Goal: Book appointment/travel/reservation

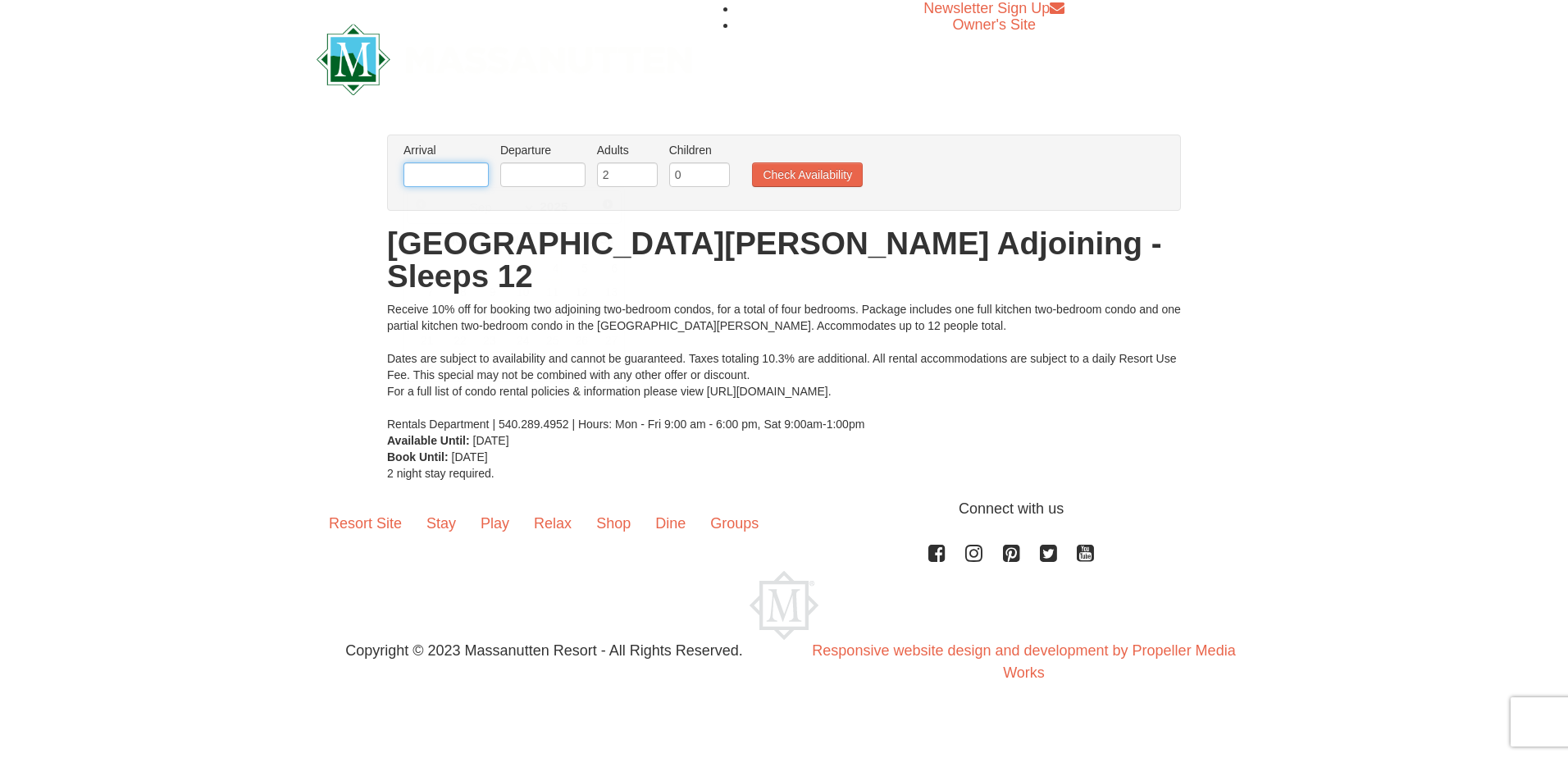
click at [452, 173] on input "text" at bounding box center [445, 174] width 85 height 25
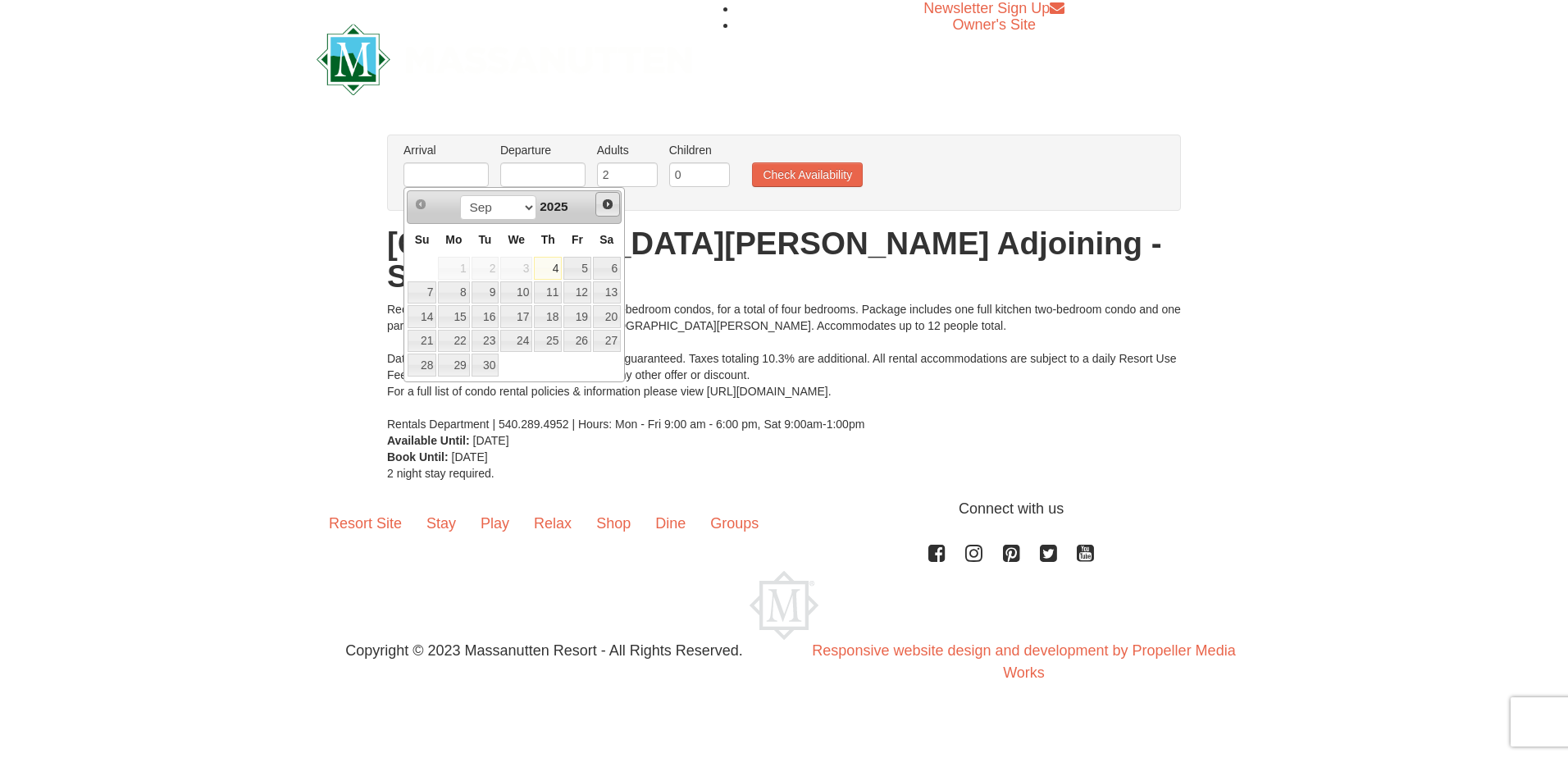
click at [610, 206] on span "Next" at bounding box center [608, 204] width 13 height 13
click at [509, 363] on link "26" at bounding box center [517, 365] width 32 height 23
type input "[DATE]"
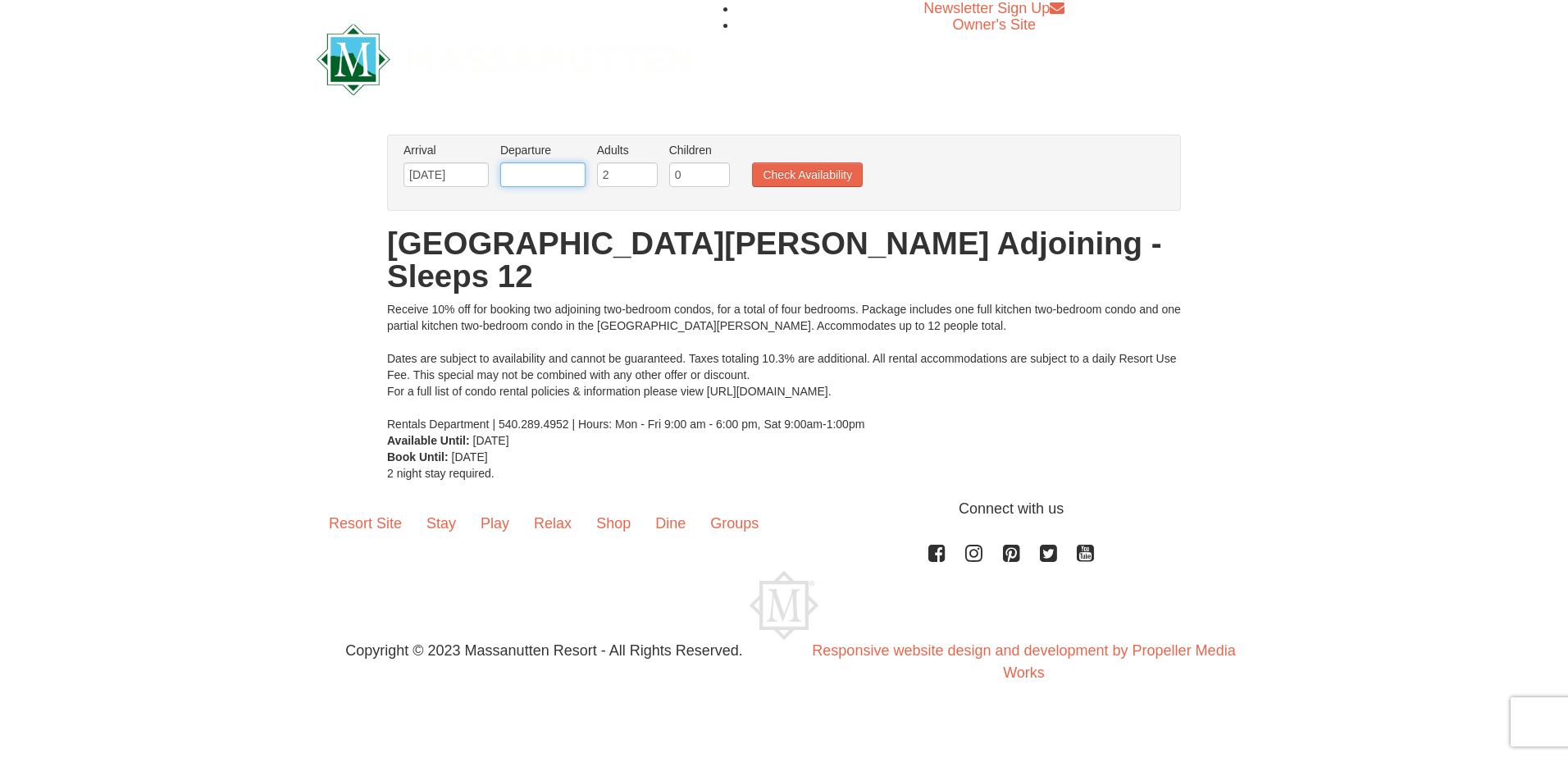
click at [553, 172] on input "text" at bounding box center [542, 174] width 85 height 25
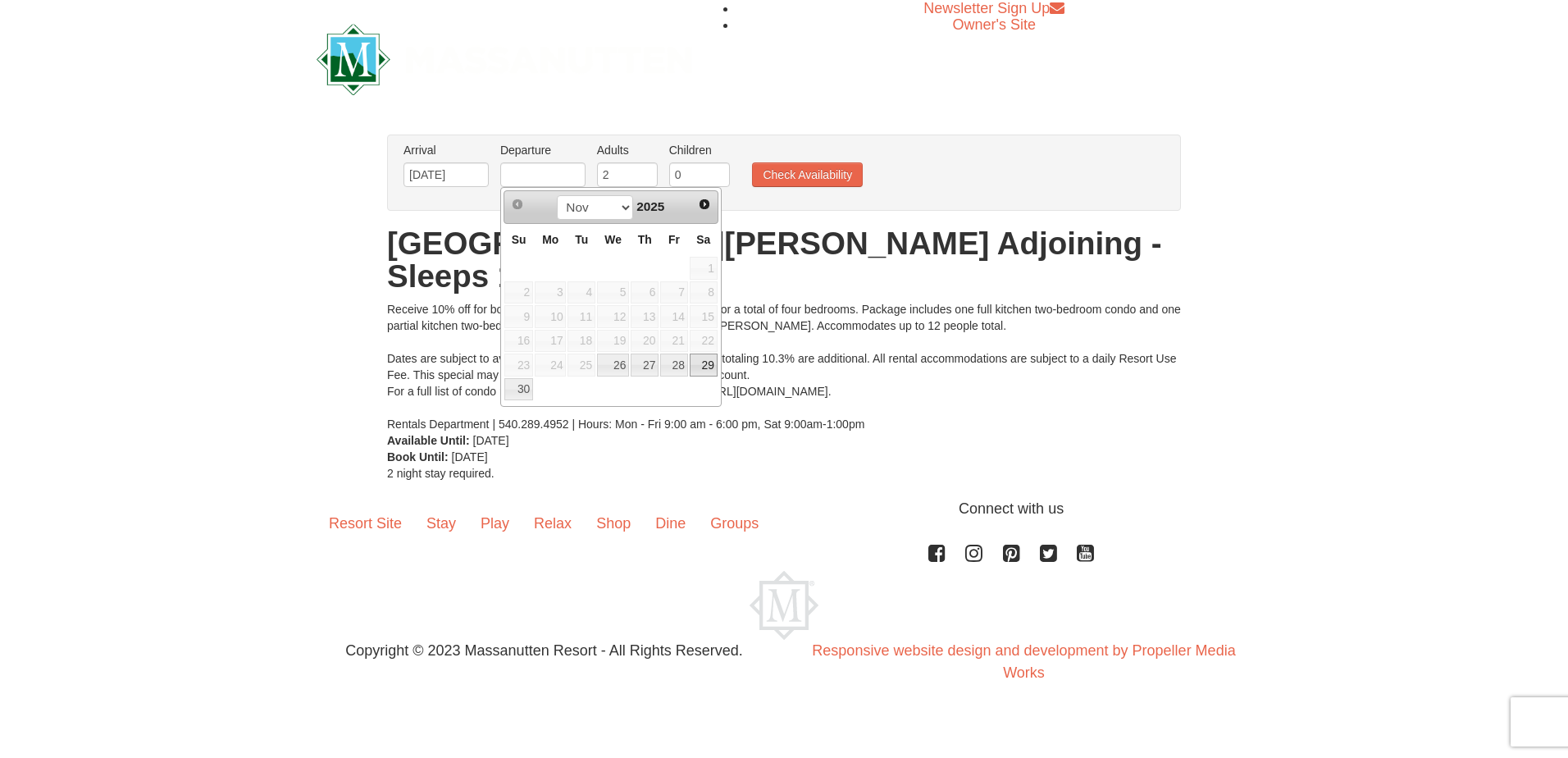
click at [711, 368] on link "29" at bounding box center [703, 365] width 28 height 23
type input "[DATE]"
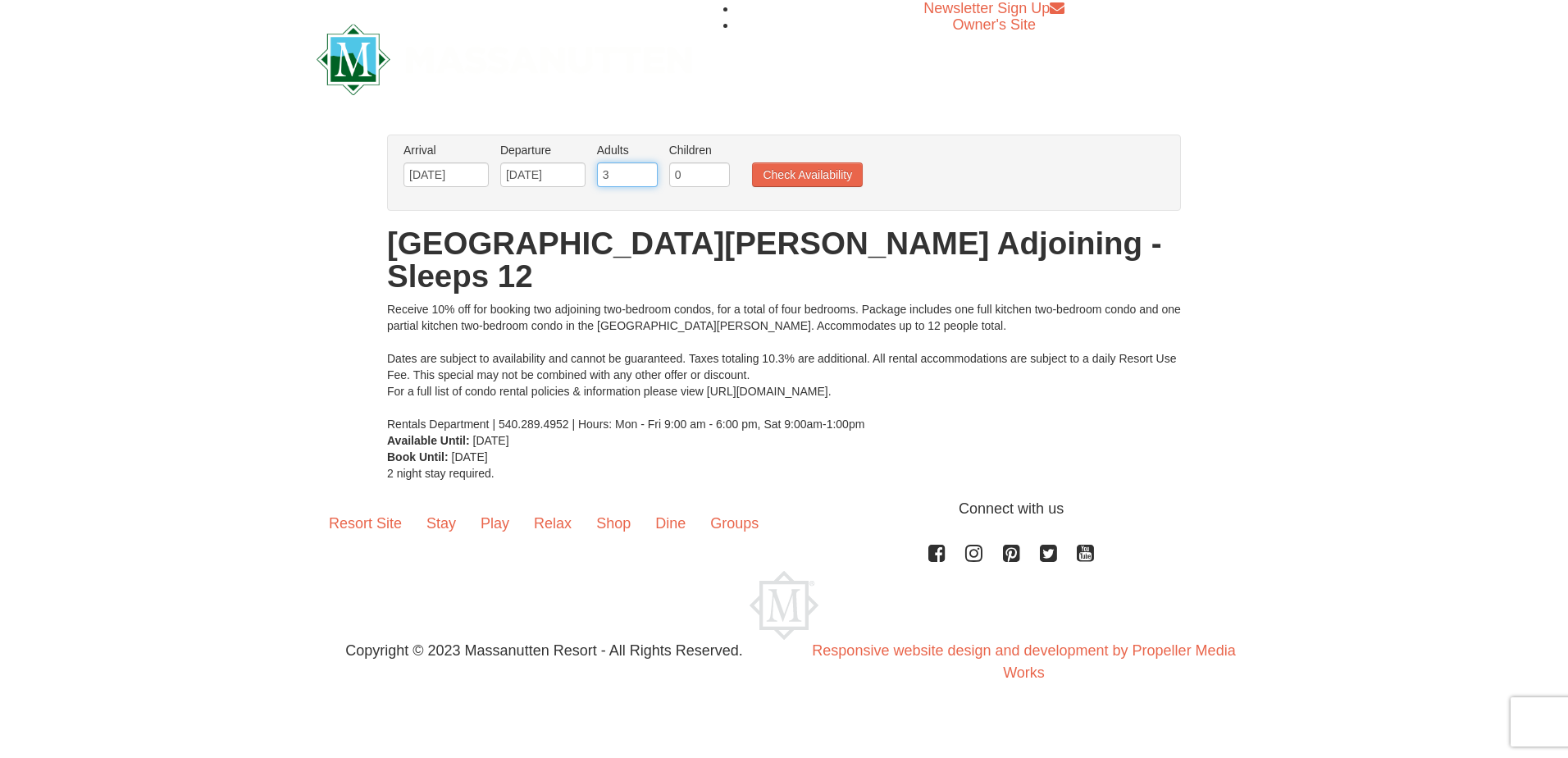
click at [646, 174] on input "3" at bounding box center [627, 174] width 61 height 25
type input "4"
click at [646, 174] on input "4" at bounding box center [627, 174] width 61 height 25
click at [721, 173] on input "1" at bounding box center [700, 174] width 61 height 25
click at [721, 173] on input "2" at bounding box center [700, 174] width 61 height 25
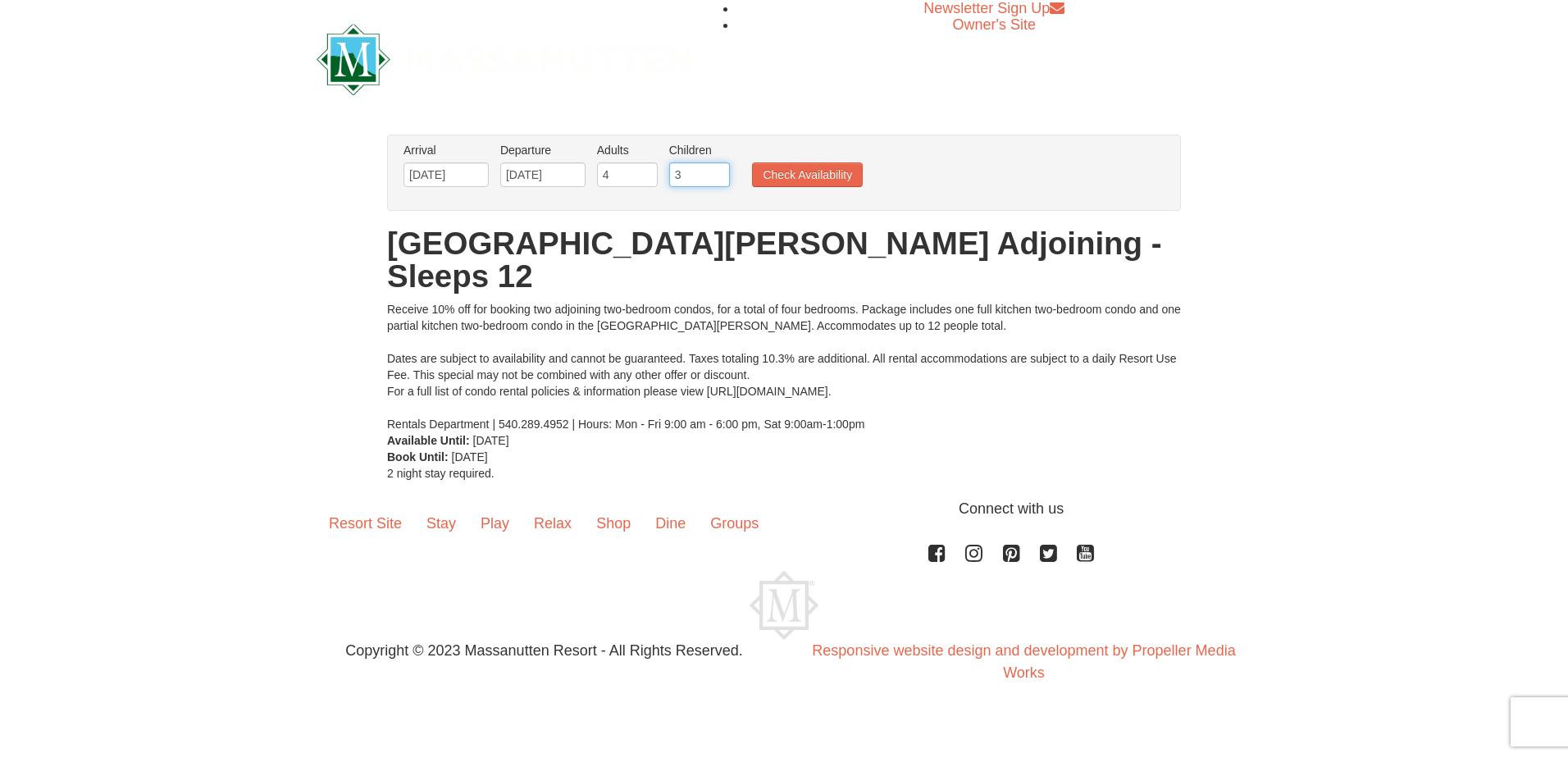
click at [721, 173] on input "3" at bounding box center [700, 174] width 61 height 25
type input "4"
click at [721, 173] on input "4" at bounding box center [700, 174] width 61 height 25
click at [646, 173] on input "5" at bounding box center [627, 174] width 61 height 25
click at [646, 173] on input "6" at bounding box center [627, 174] width 61 height 25
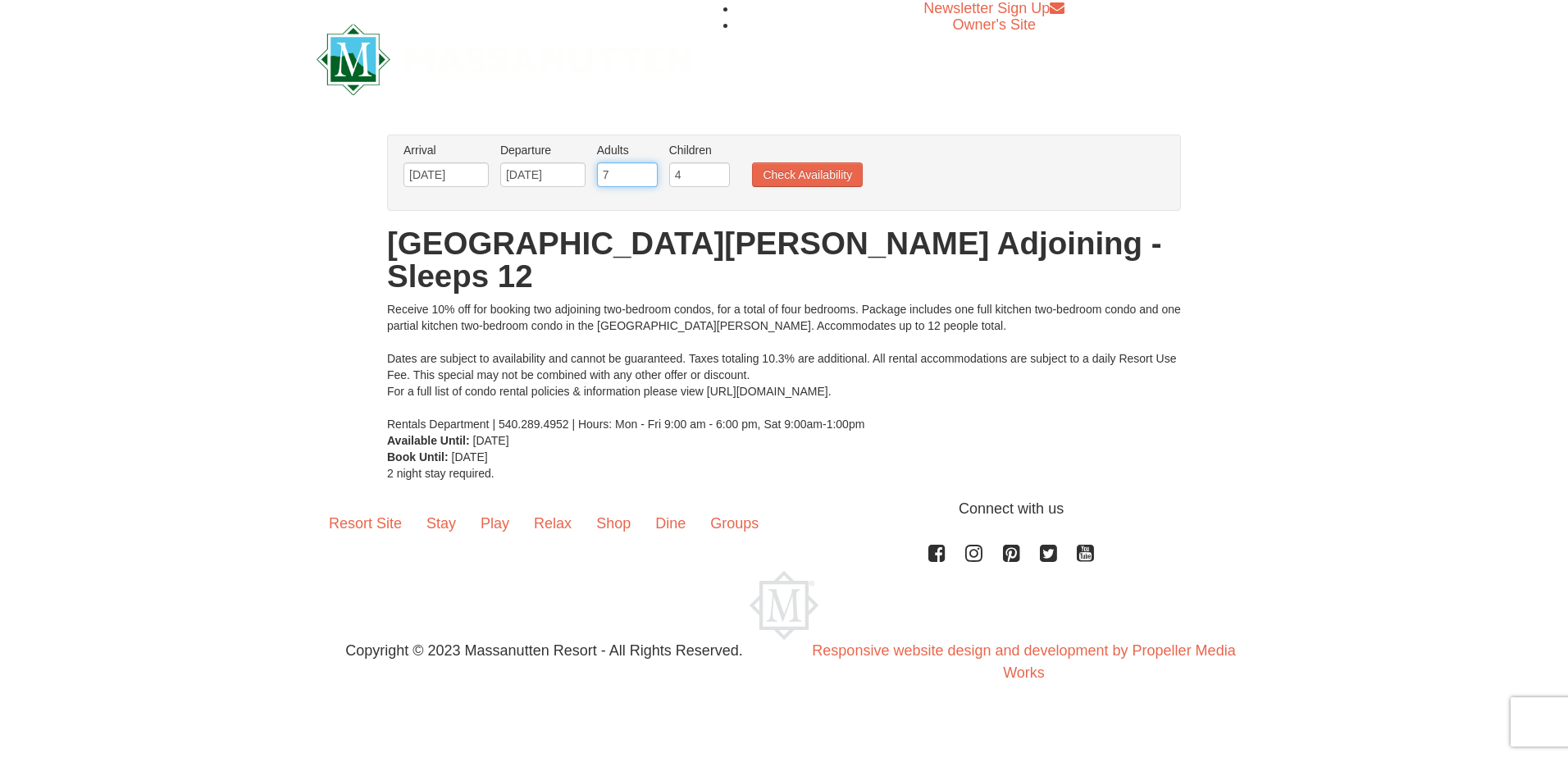
type input "7"
click at [645, 173] on input "7" at bounding box center [627, 174] width 61 height 25
click at [798, 178] on button "Check Availability" at bounding box center [807, 174] width 111 height 25
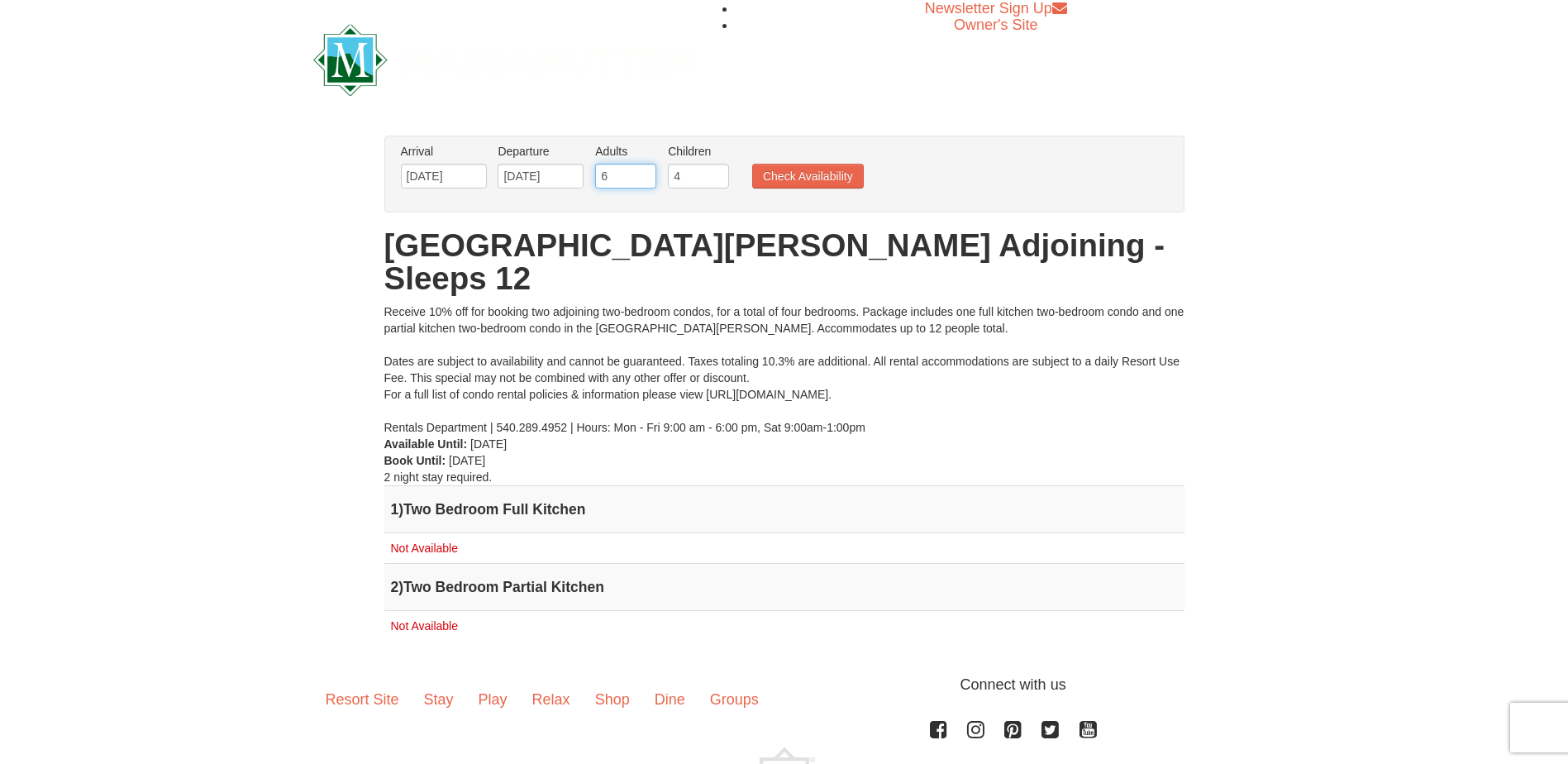
type input "6"
click at [643, 180] on input "6" at bounding box center [626, 176] width 61 height 25
click at [789, 182] on button "Check Availability" at bounding box center [808, 176] width 111 height 25
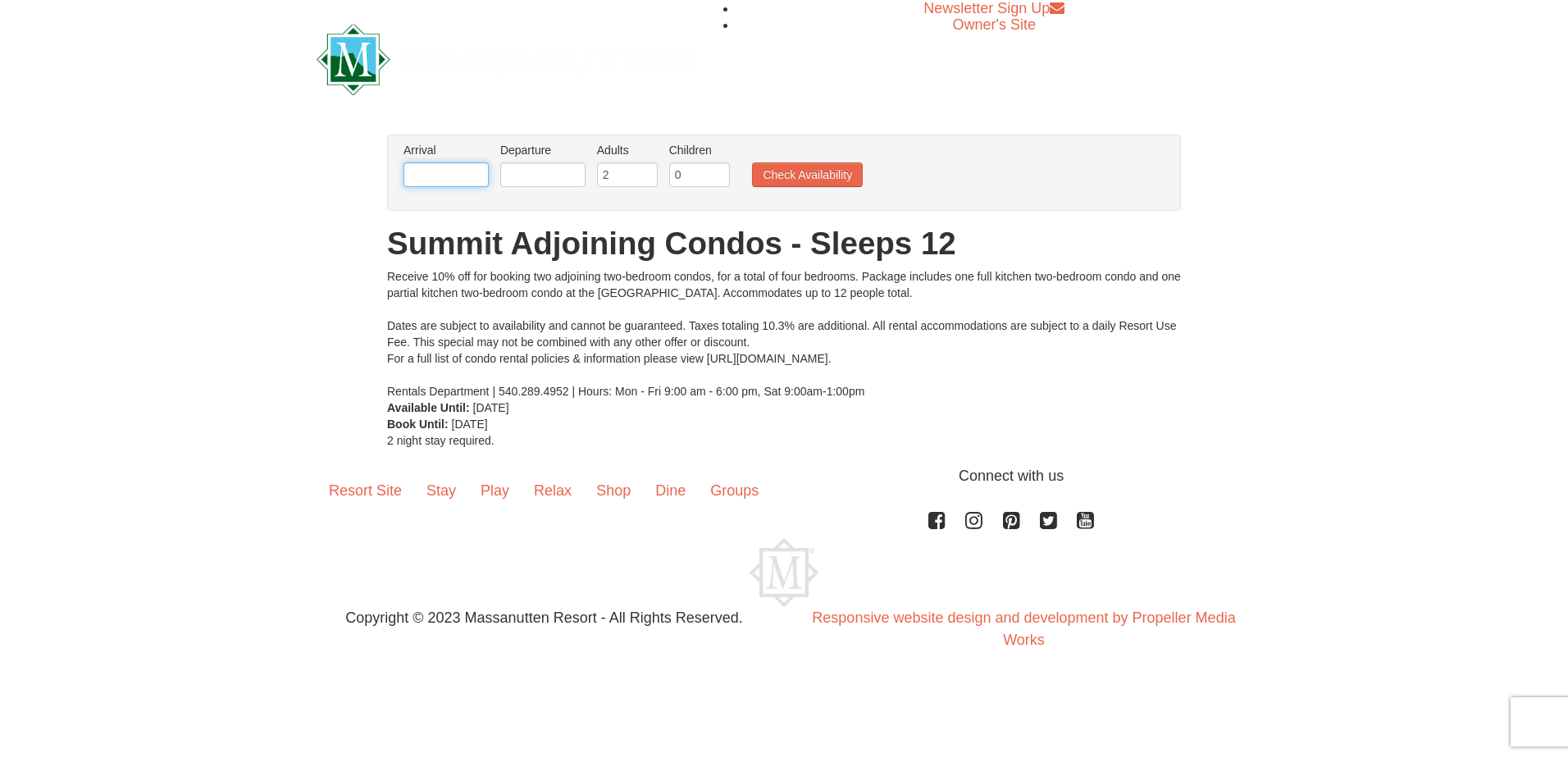
click at [469, 170] on input "text" at bounding box center [445, 174] width 85 height 25
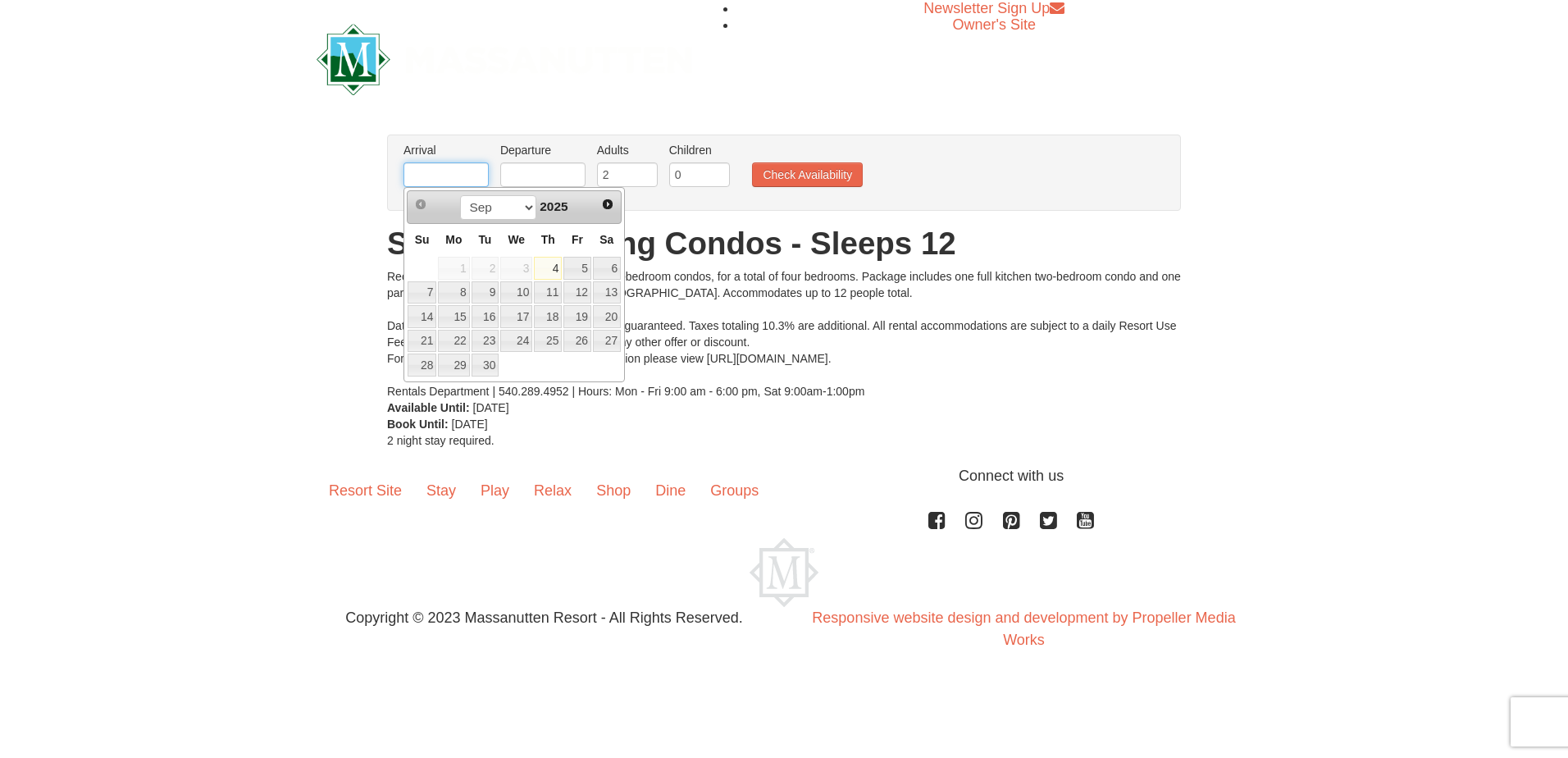
type input "[DATE]"
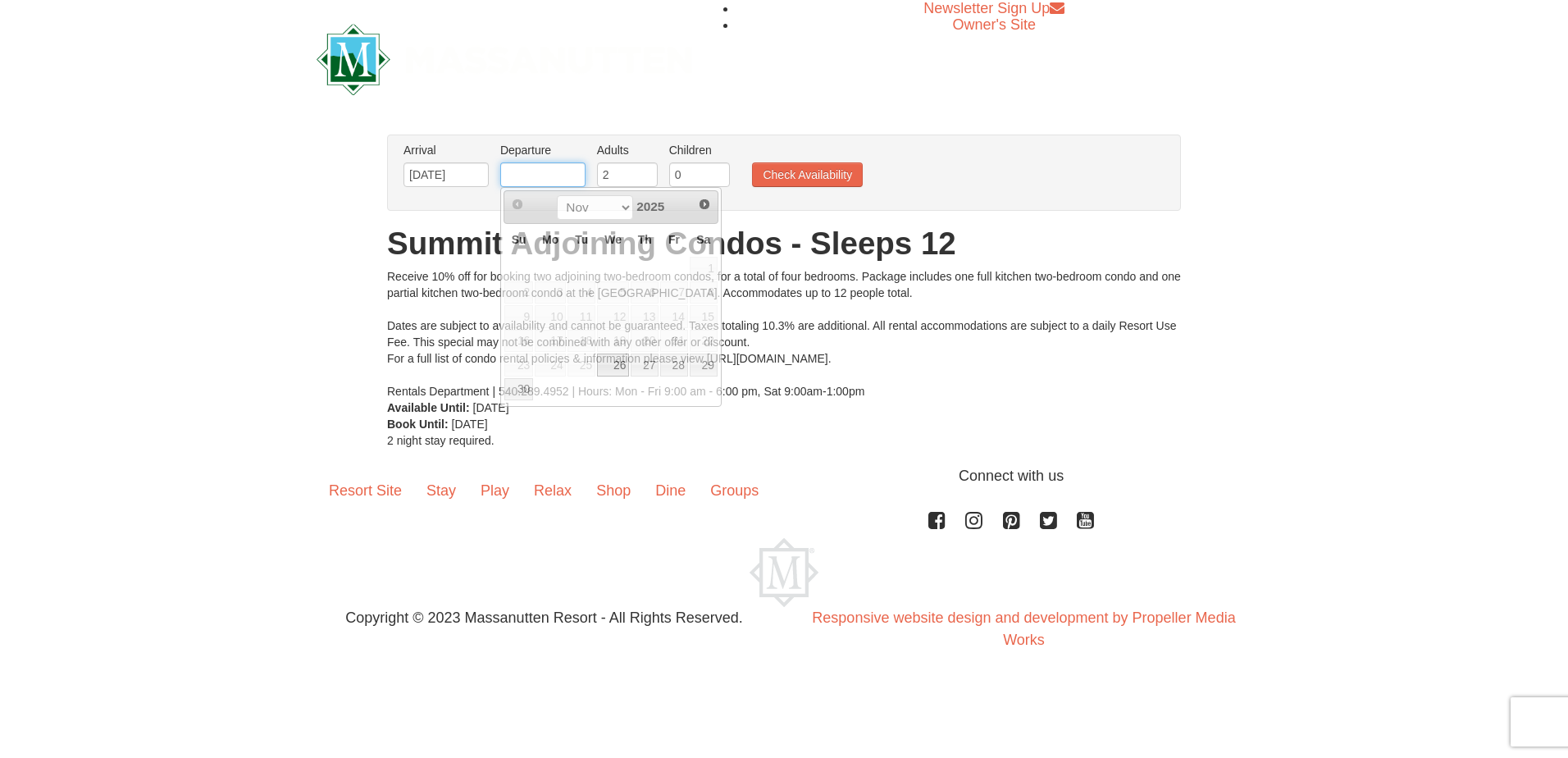
click at [555, 172] on input "text" at bounding box center [542, 174] width 85 height 25
type input "[DATE]"
click at [644, 170] on input "3" at bounding box center [627, 174] width 61 height 25
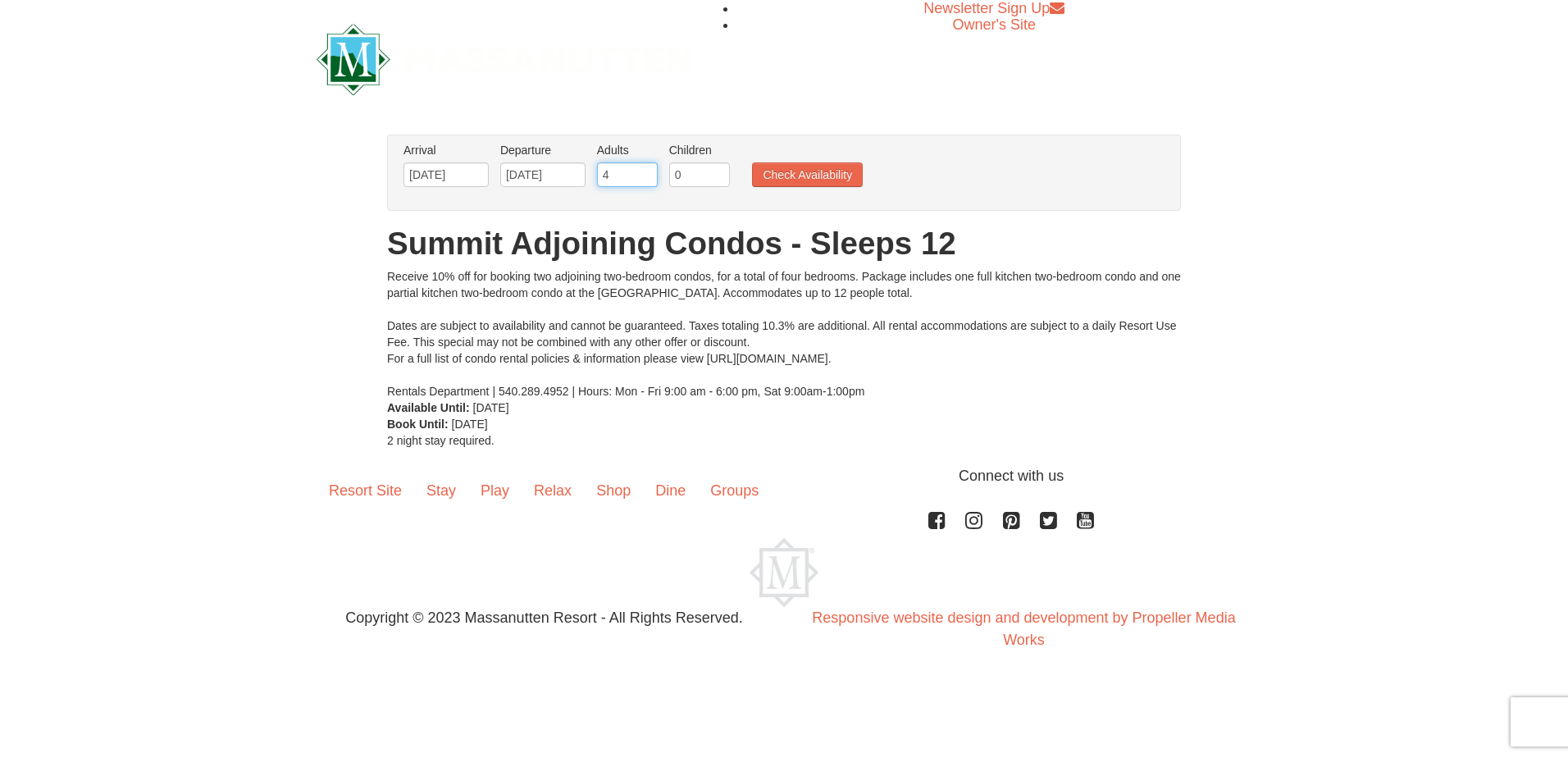
click at [644, 170] on input "4" at bounding box center [627, 174] width 61 height 25
click at [644, 170] on input "5" at bounding box center [627, 174] width 61 height 25
click at [644, 170] on input "6" at bounding box center [627, 174] width 61 height 25
type input "7"
click at [644, 170] on input "7" at bounding box center [627, 174] width 61 height 25
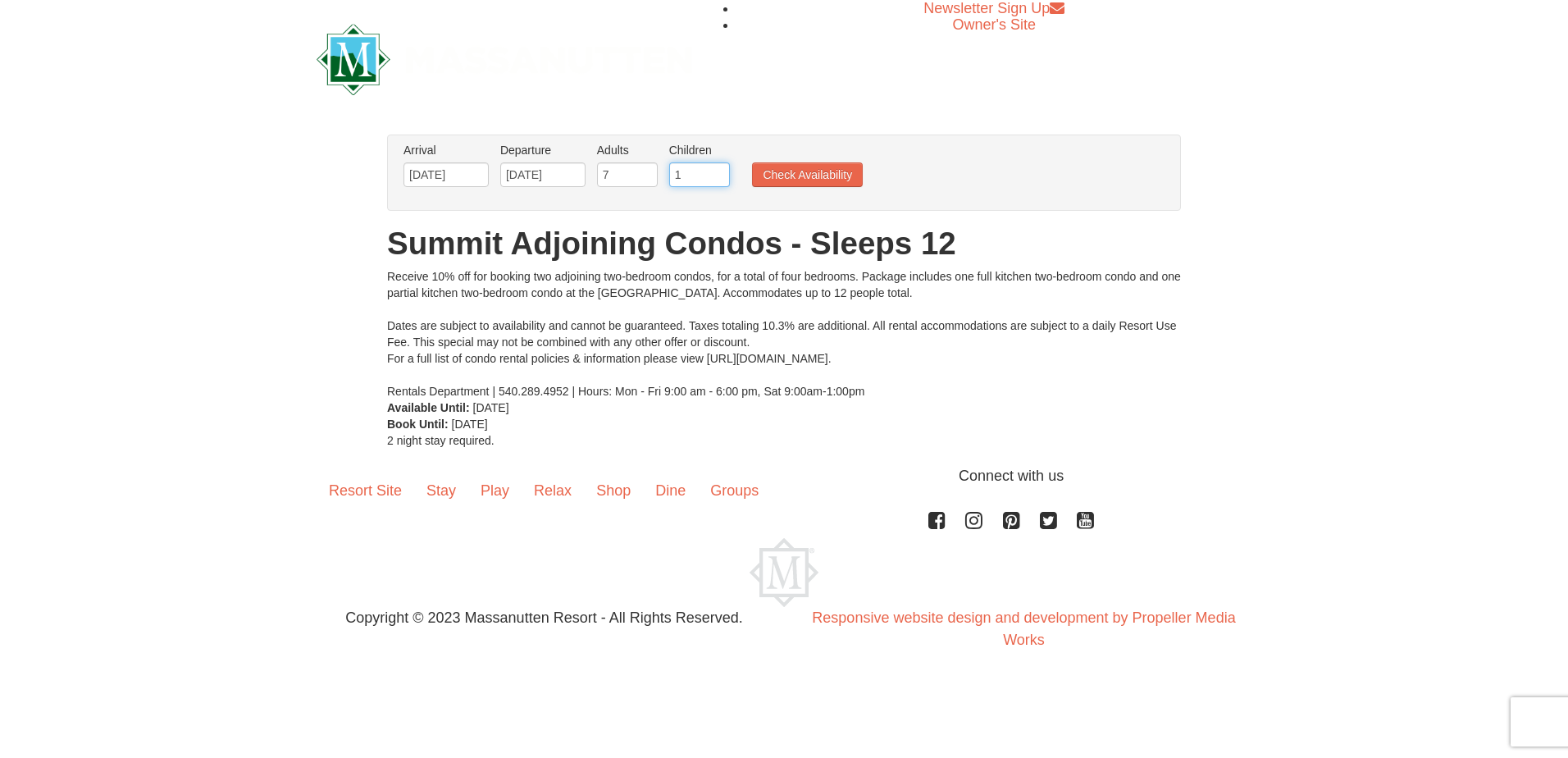
click at [721, 173] on input "1" at bounding box center [700, 174] width 61 height 25
click at [721, 173] on input "2" at bounding box center [700, 174] width 61 height 25
click at [721, 173] on input "3" at bounding box center [700, 174] width 61 height 25
type input "4"
click at [721, 173] on input "4" at bounding box center [700, 174] width 61 height 25
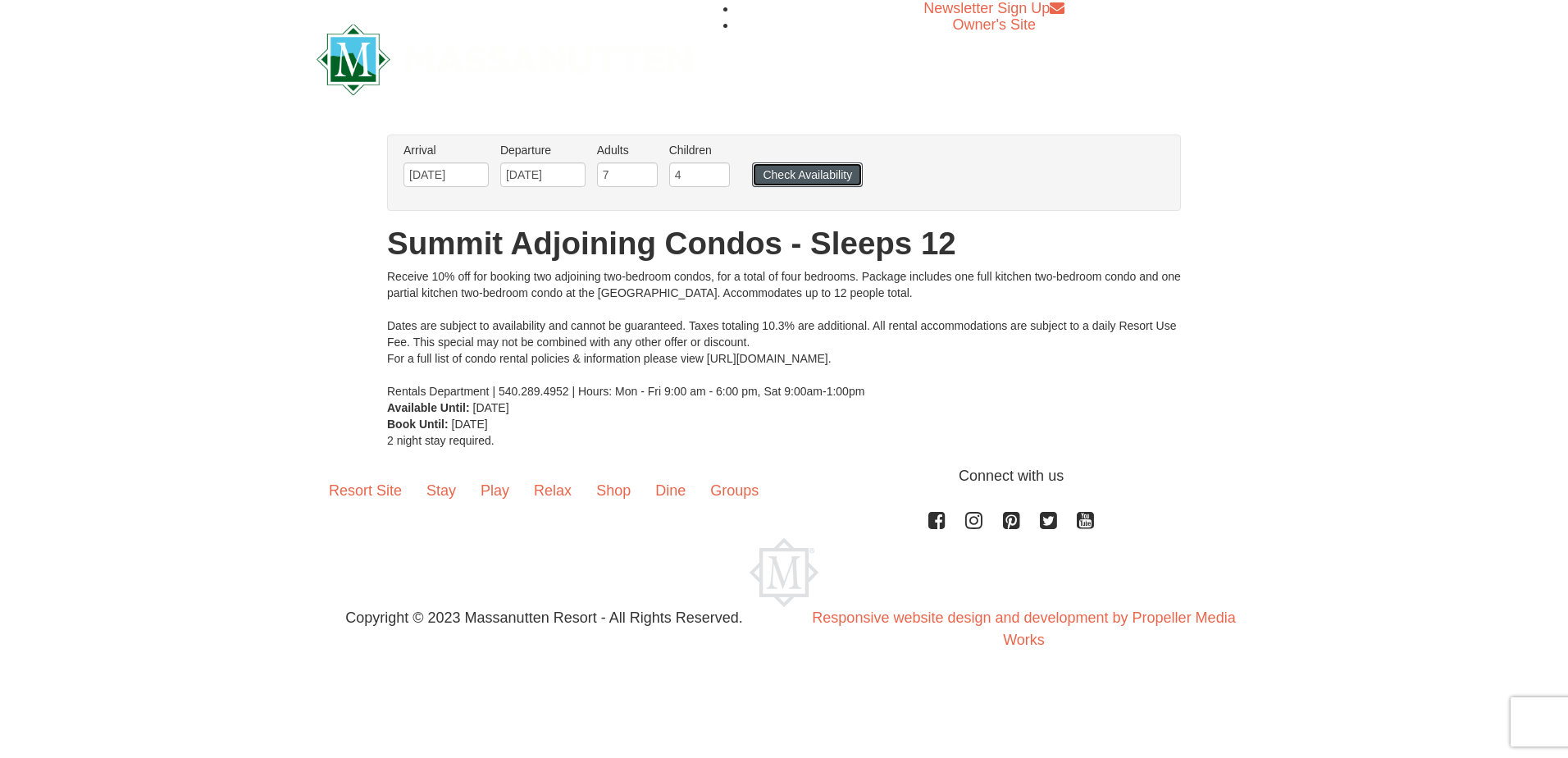
click at [781, 176] on button "Check Availability" at bounding box center [807, 174] width 111 height 25
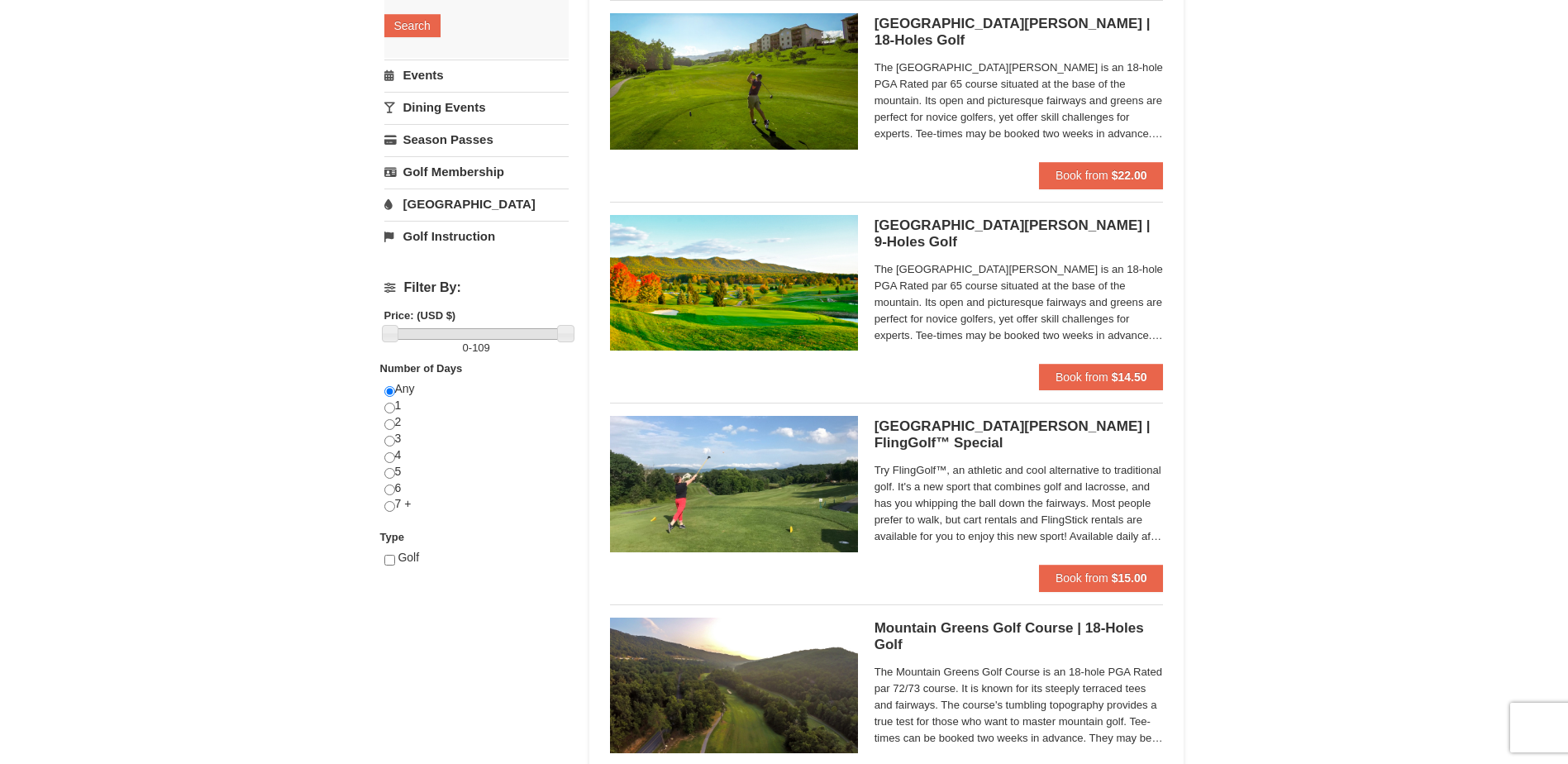
scroll to position [292, 0]
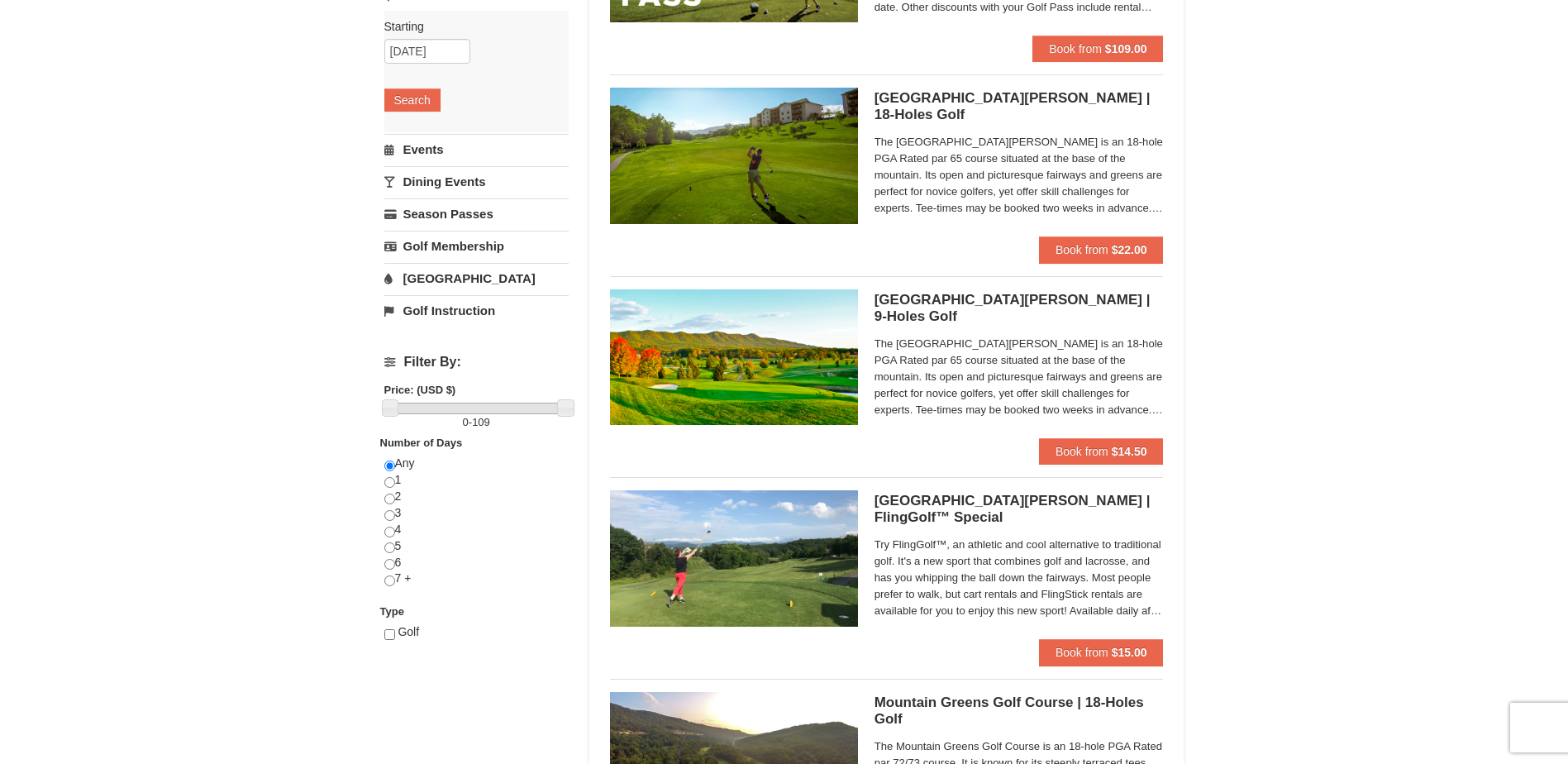
click at [910, 107] on h5 "Woodstone Meadows Golf Course | 18-Holes Golf Woodstone Meadows Golf Course" at bounding box center [1018, 107] width 289 height 33
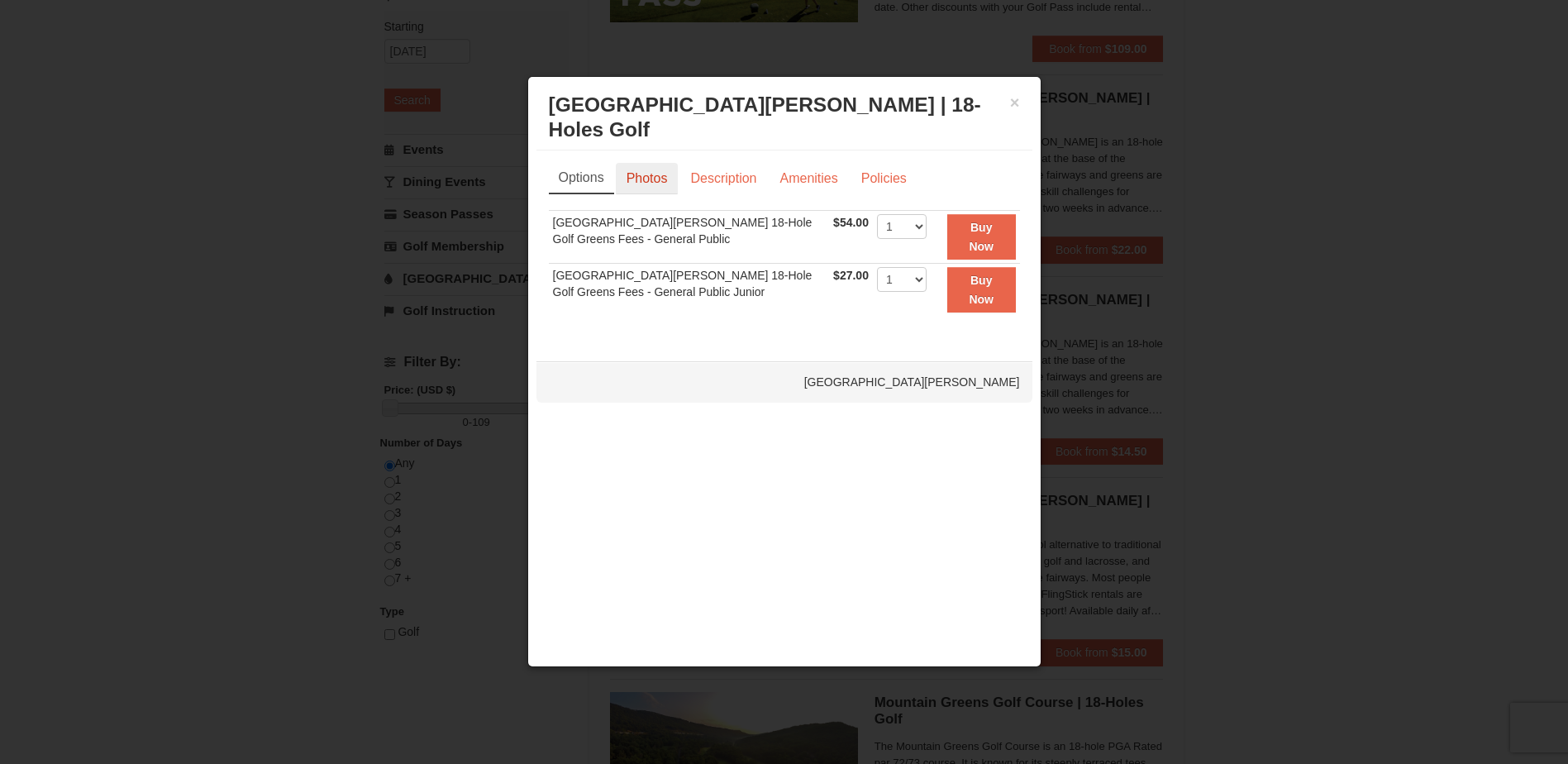
click at [658, 181] on link "Photos" at bounding box center [647, 179] width 62 height 32
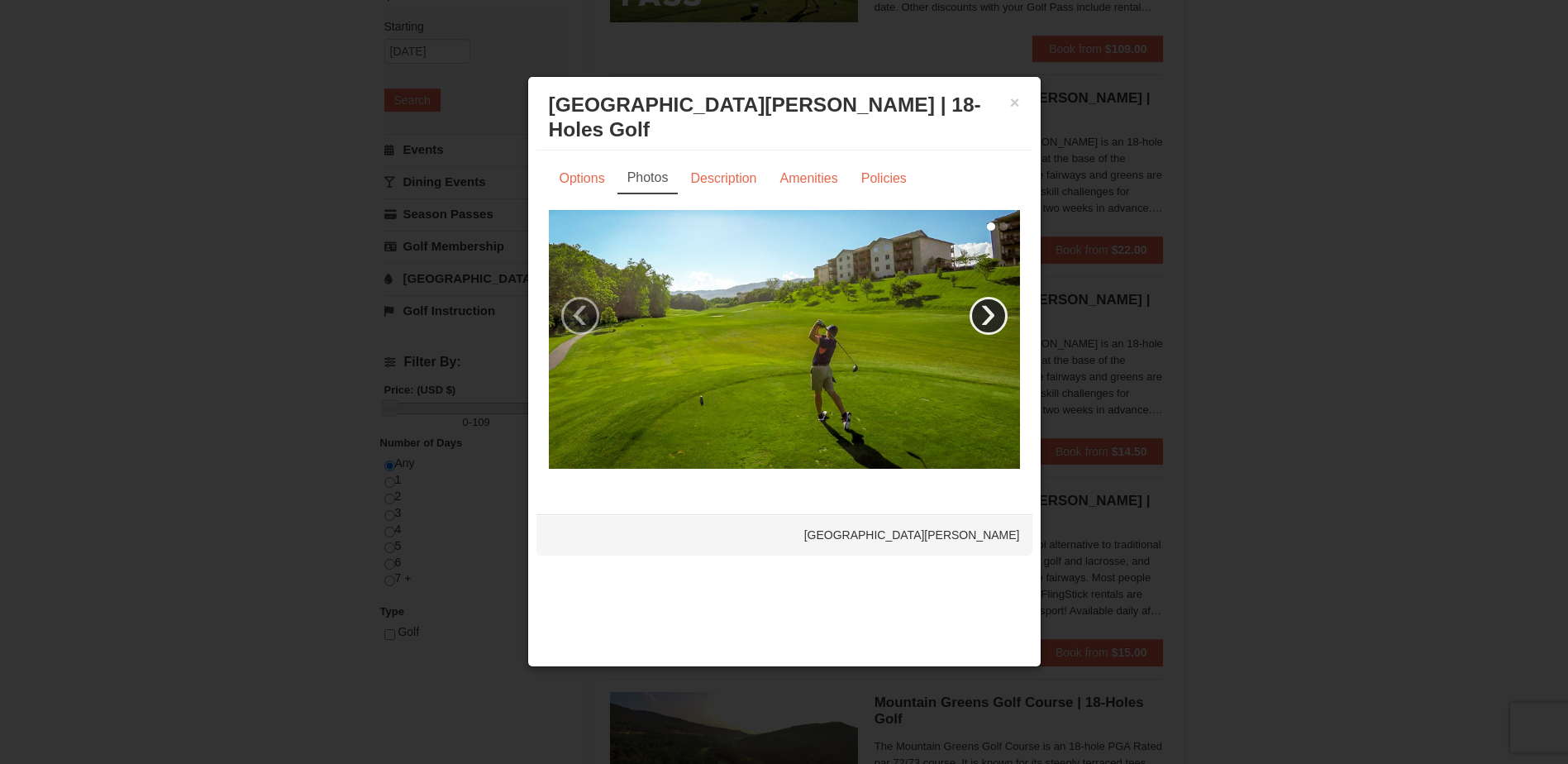
click at [993, 323] on link "›" at bounding box center [989, 316] width 38 height 38
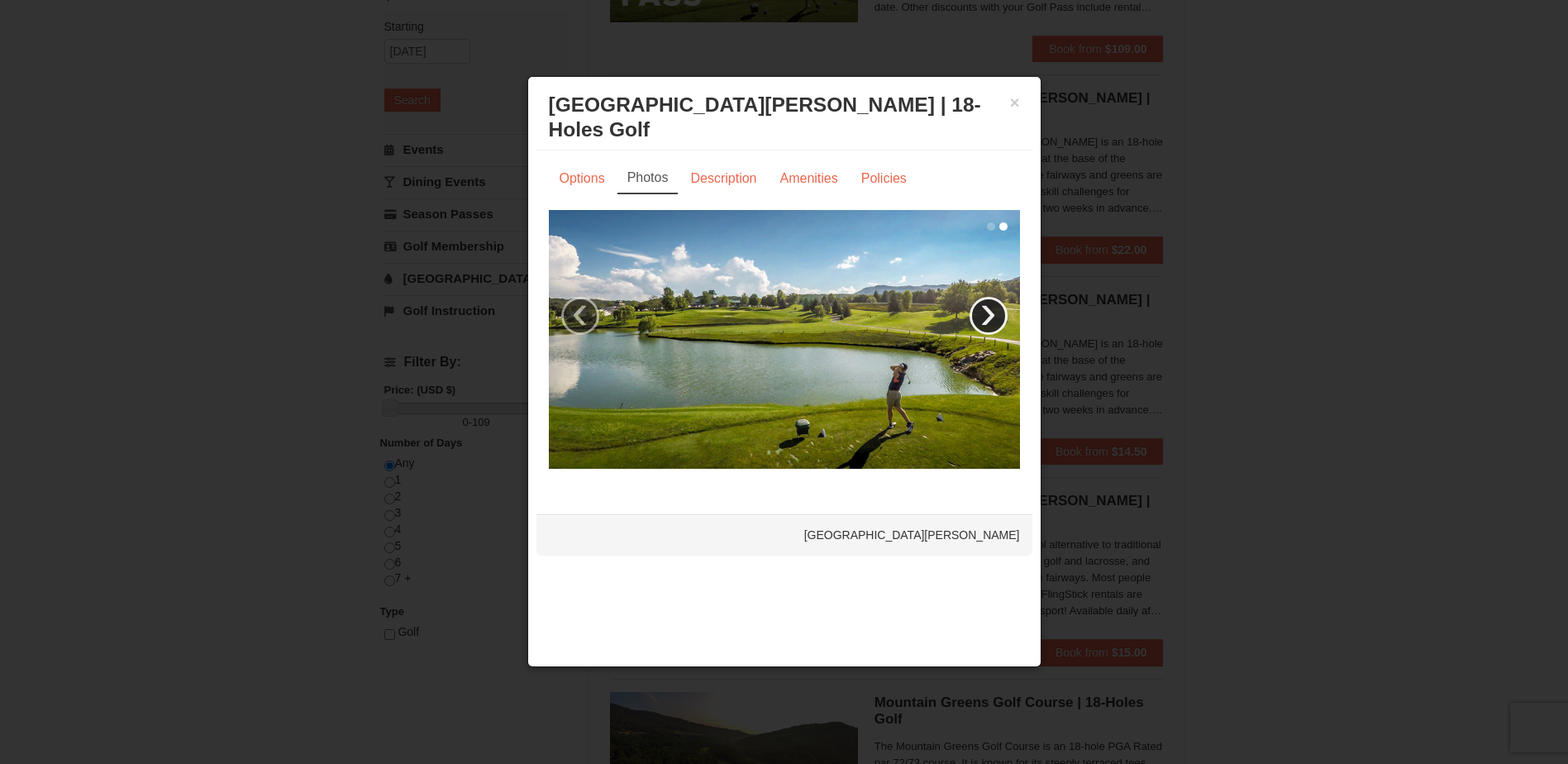
click at [993, 323] on link "›" at bounding box center [989, 316] width 38 height 38
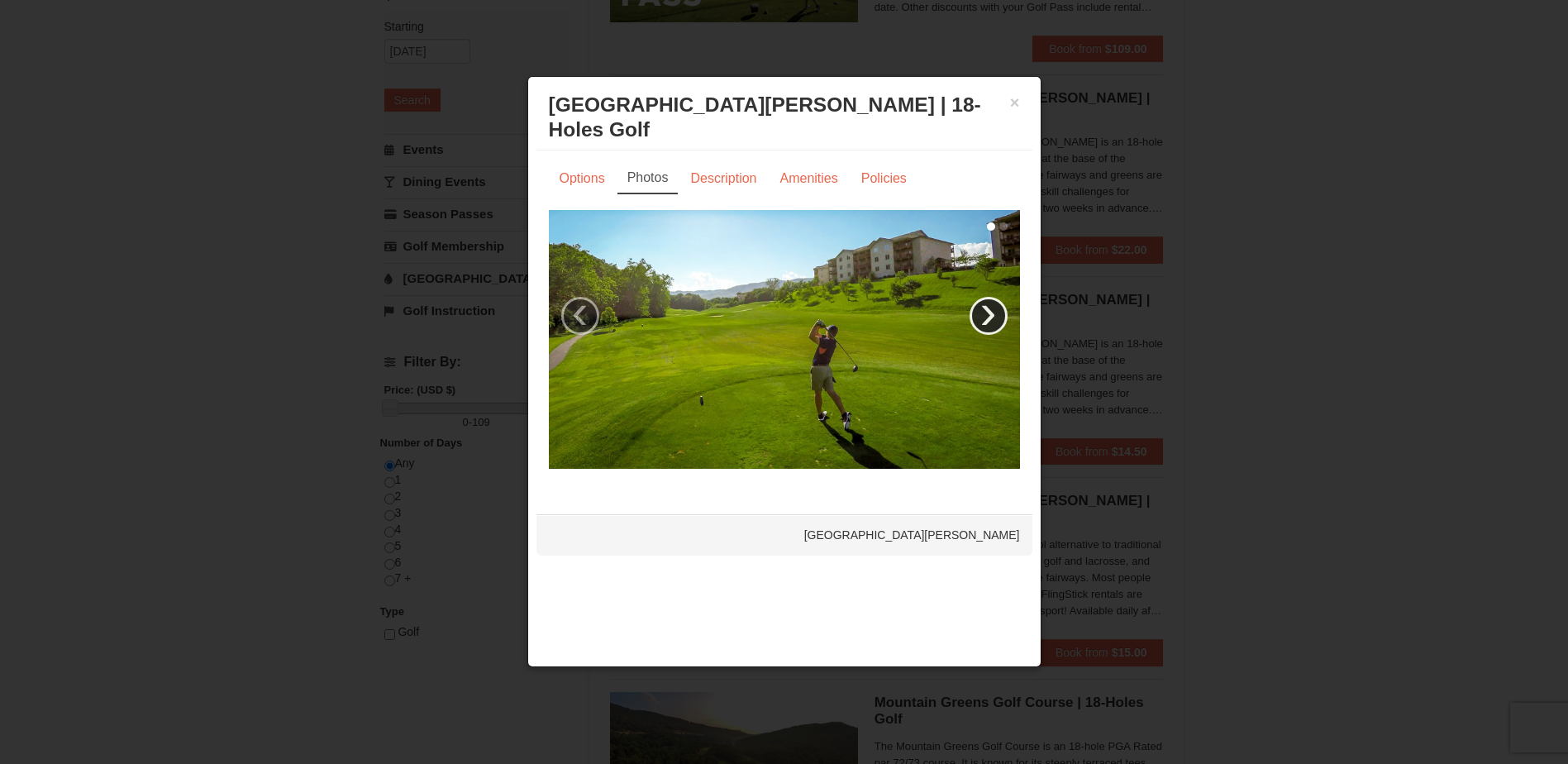
click at [993, 323] on link "›" at bounding box center [989, 316] width 38 height 38
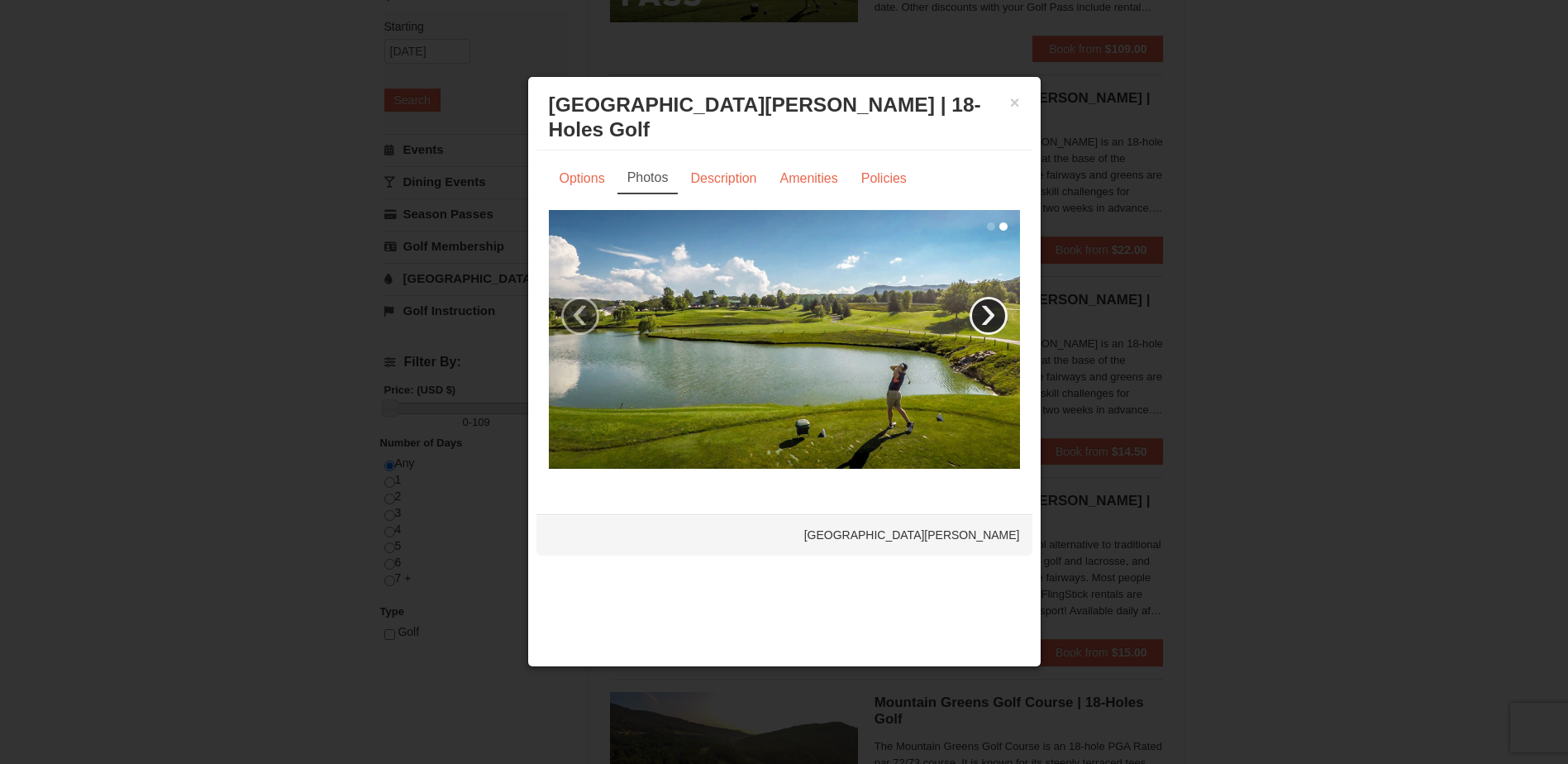
click at [993, 323] on link "›" at bounding box center [989, 316] width 38 height 38
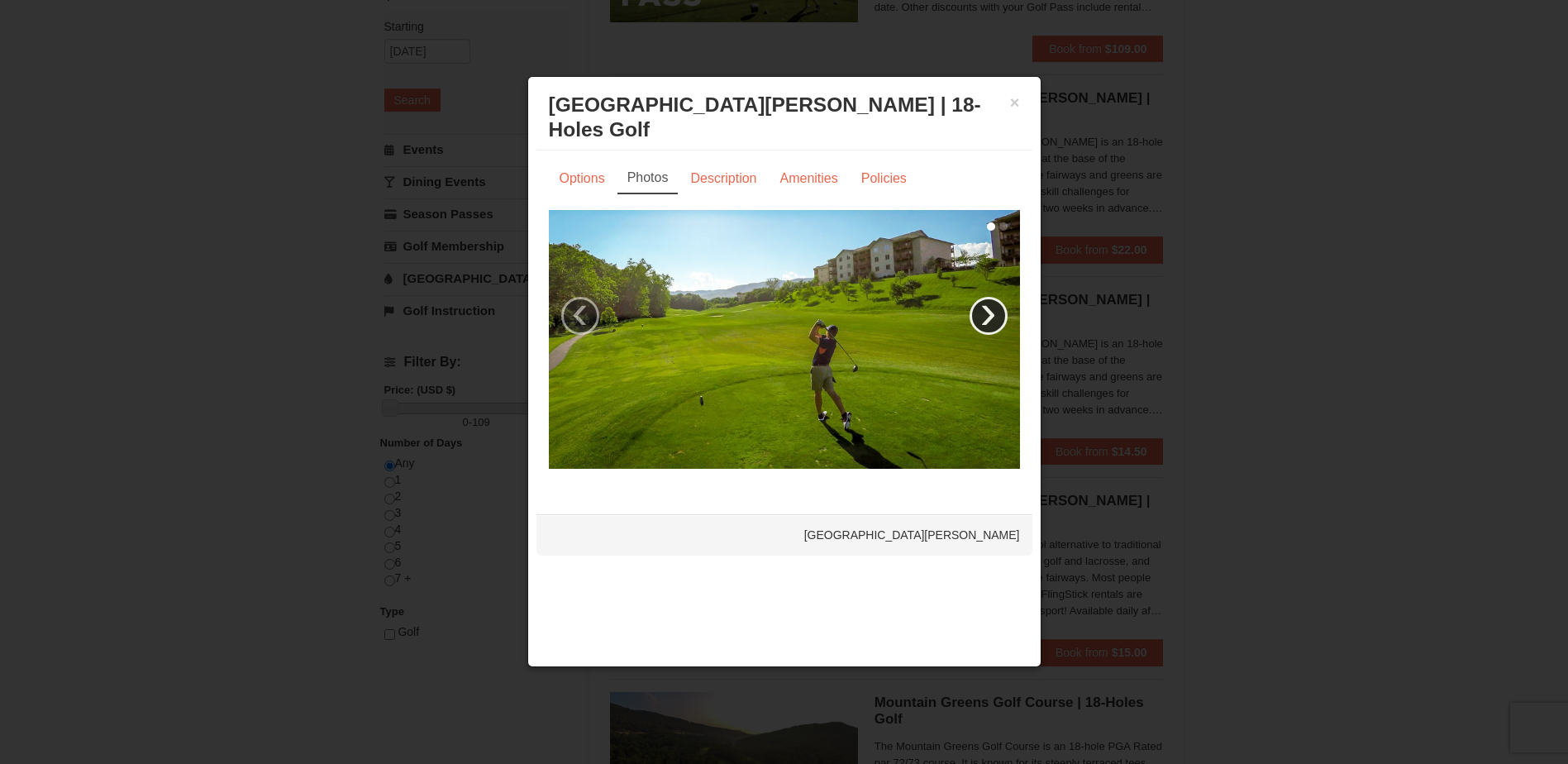
click at [993, 323] on link "›" at bounding box center [989, 316] width 38 height 38
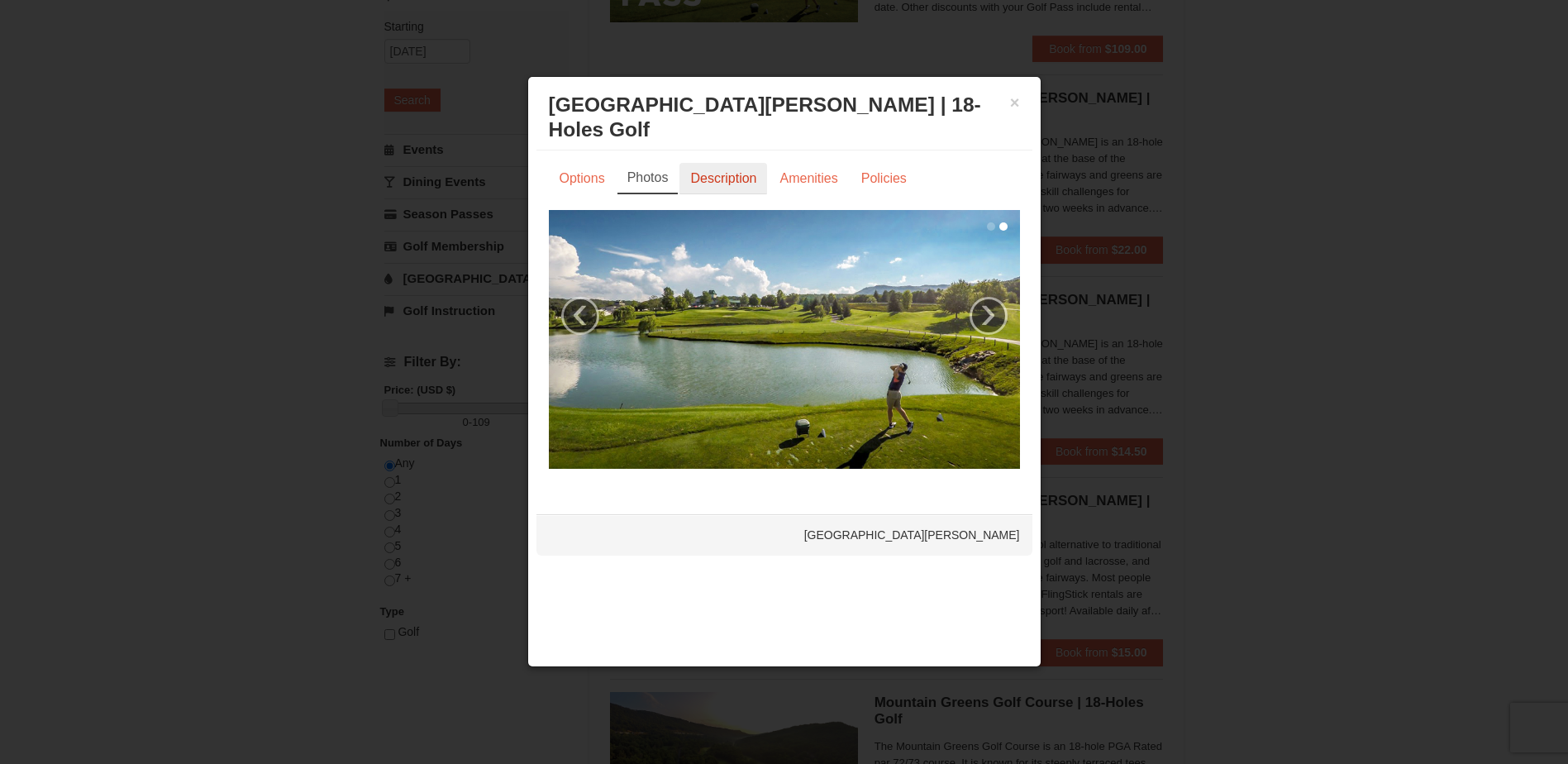
click at [731, 181] on link "Description" at bounding box center [723, 179] width 87 height 32
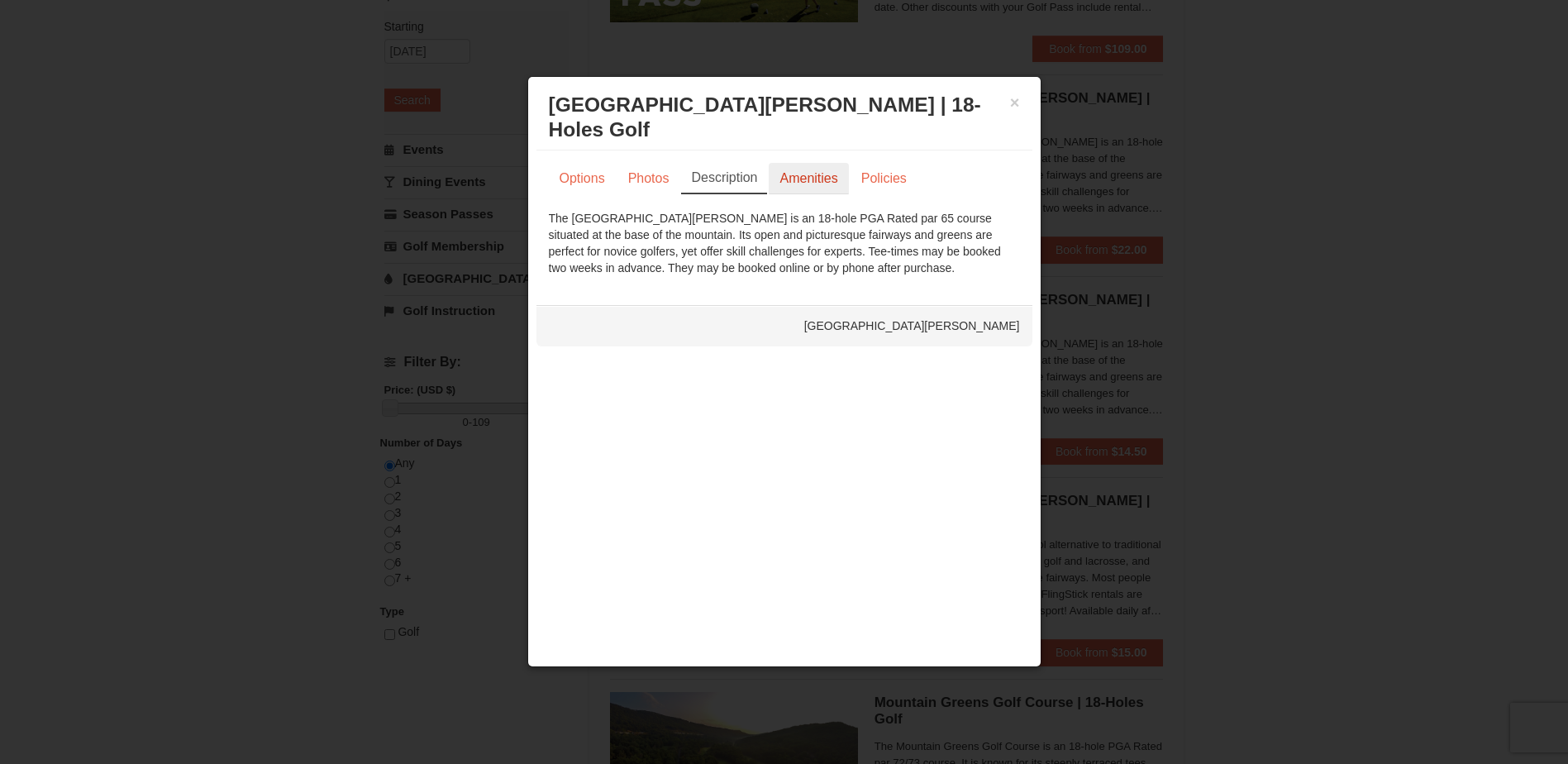
click at [816, 181] on link "Amenities" at bounding box center [808, 179] width 80 height 32
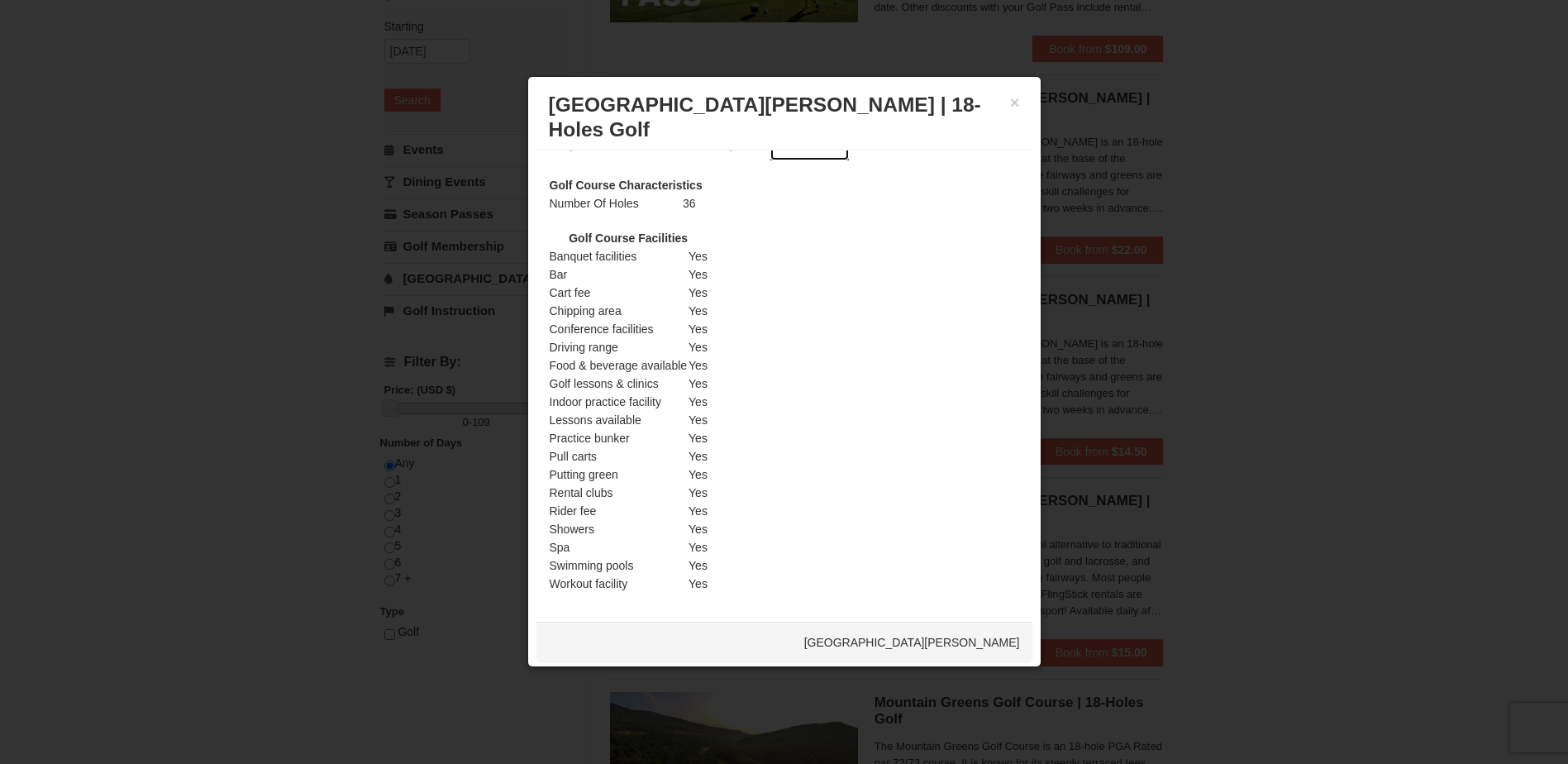
scroll to position [0, 0]
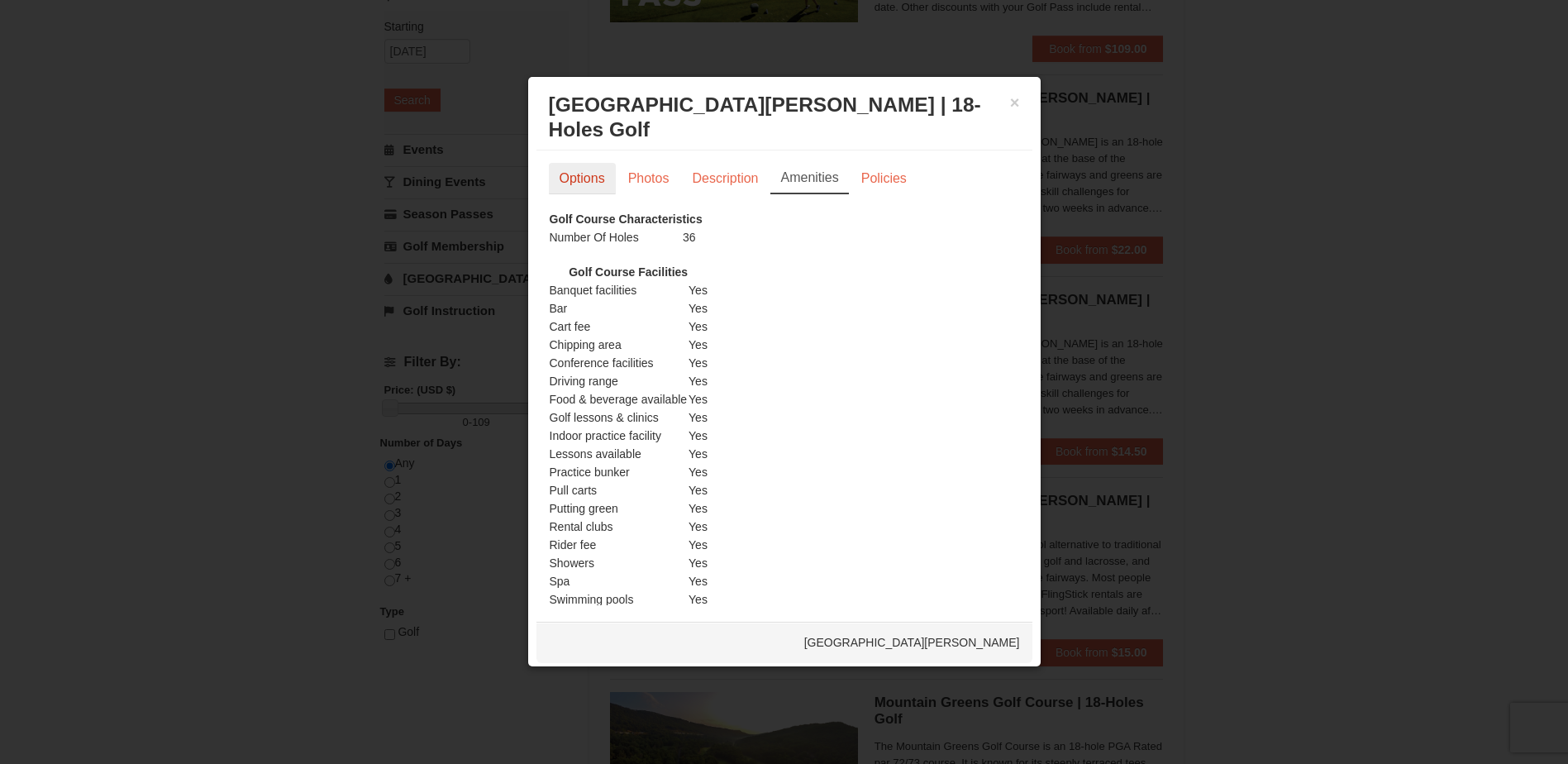
click at [598, 181] on link "Options" at bounding box center [582, 179] width 67 height 32
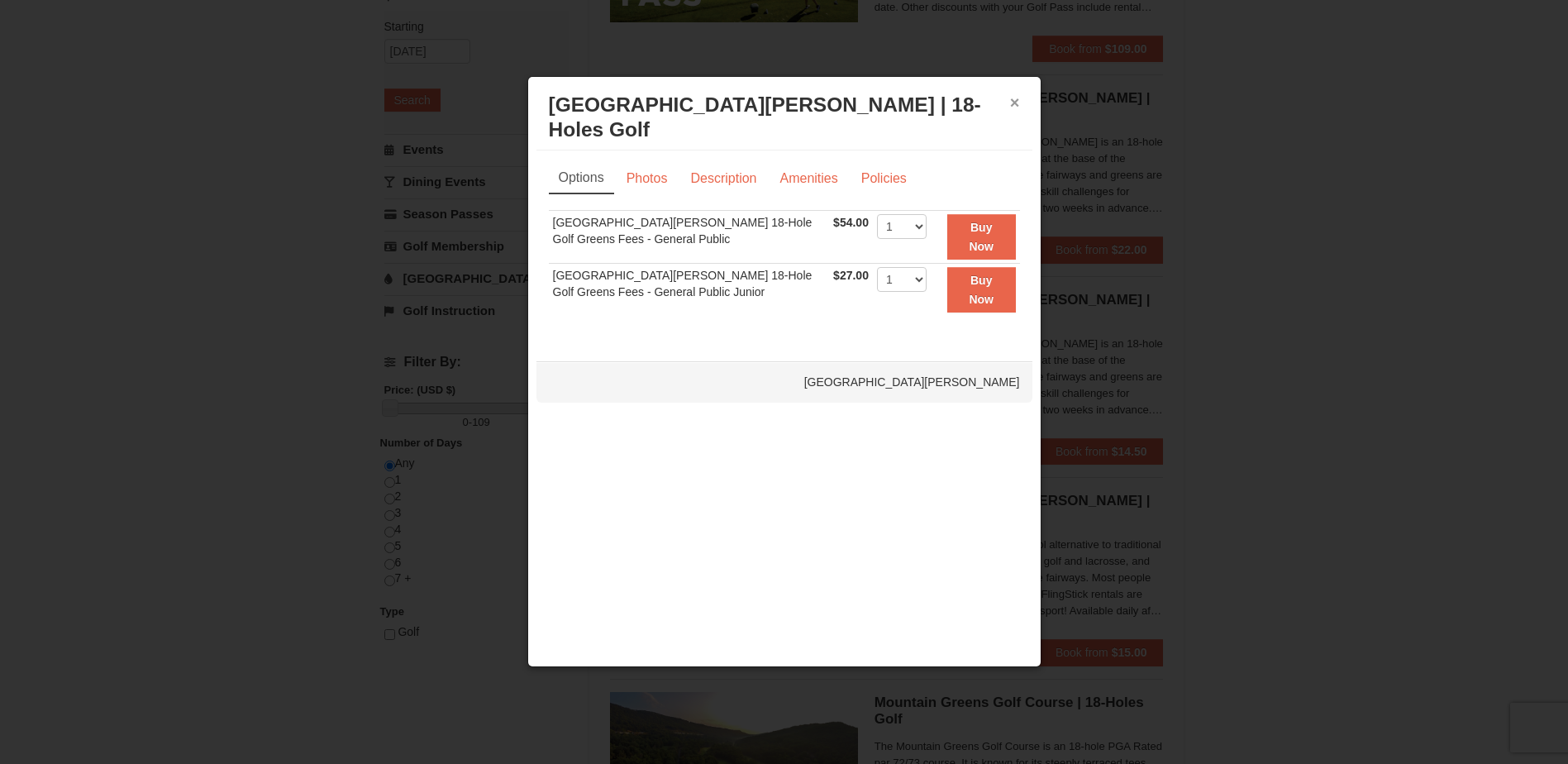
click at [1012, 99] on button "×" at bounding box center [1016, 102] width 10 height 16
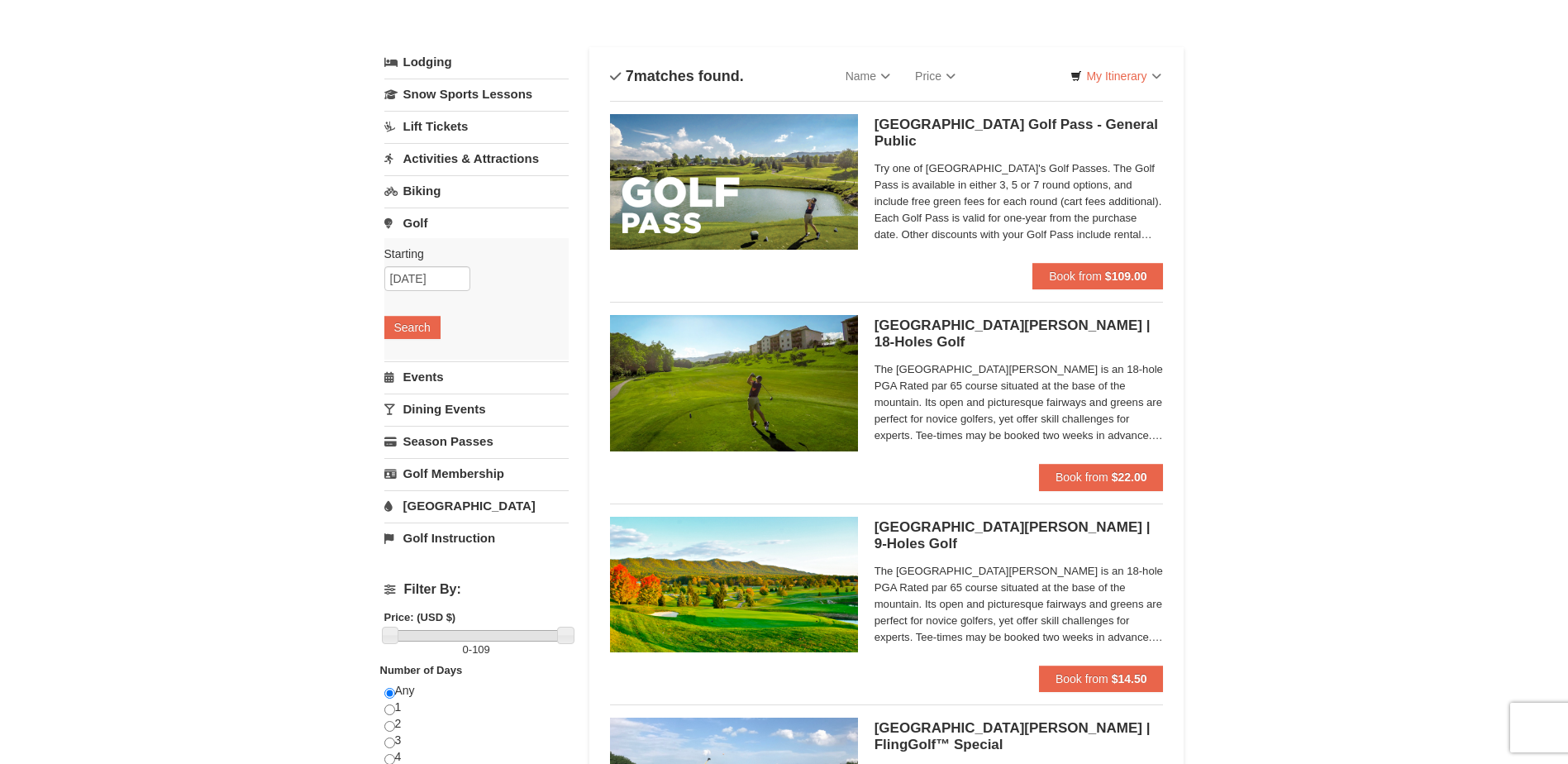
scroll to position [61, 0]
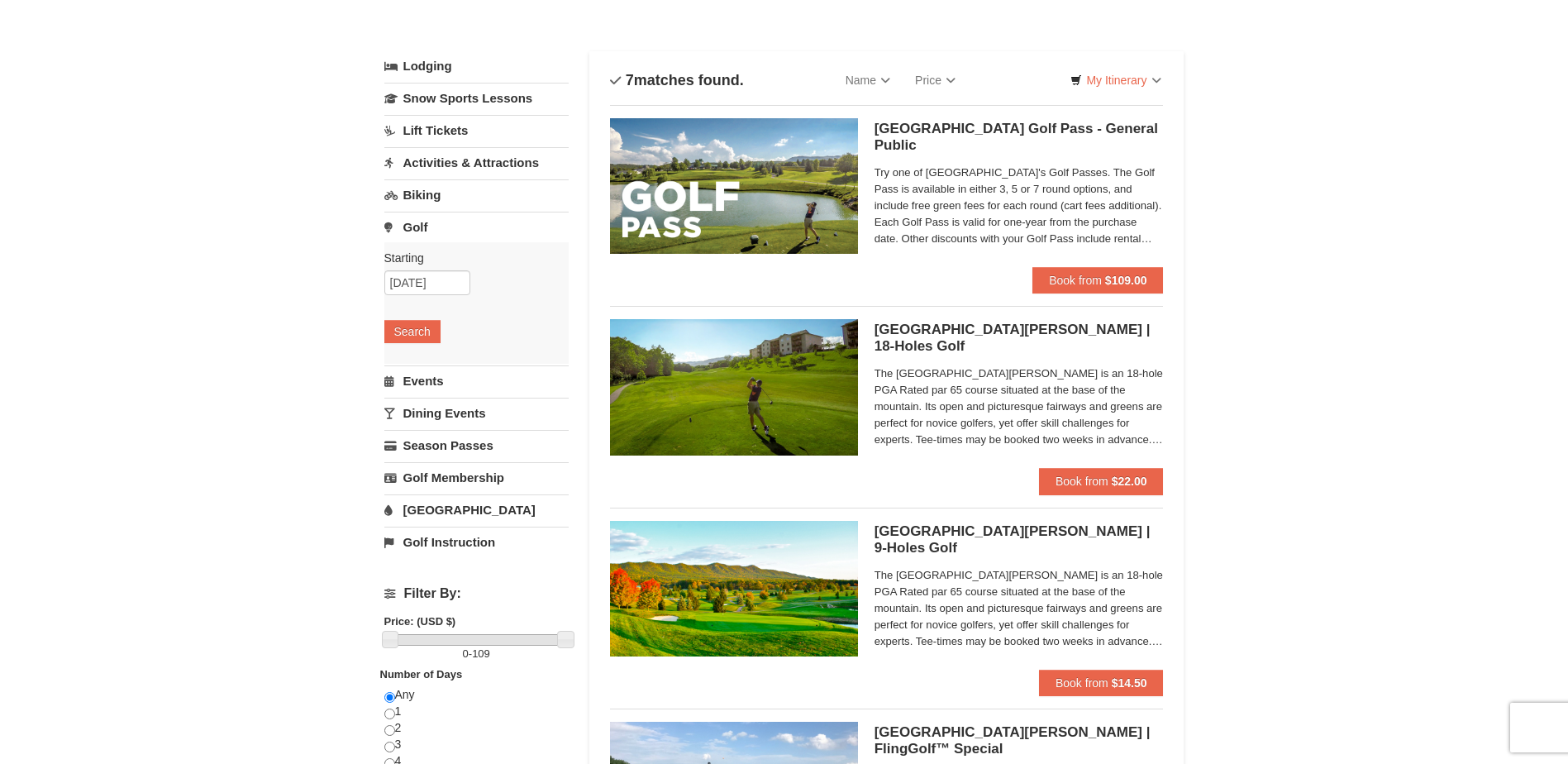
click at [771, 196] on img at bounding box center [734, 185] width 248 height 136
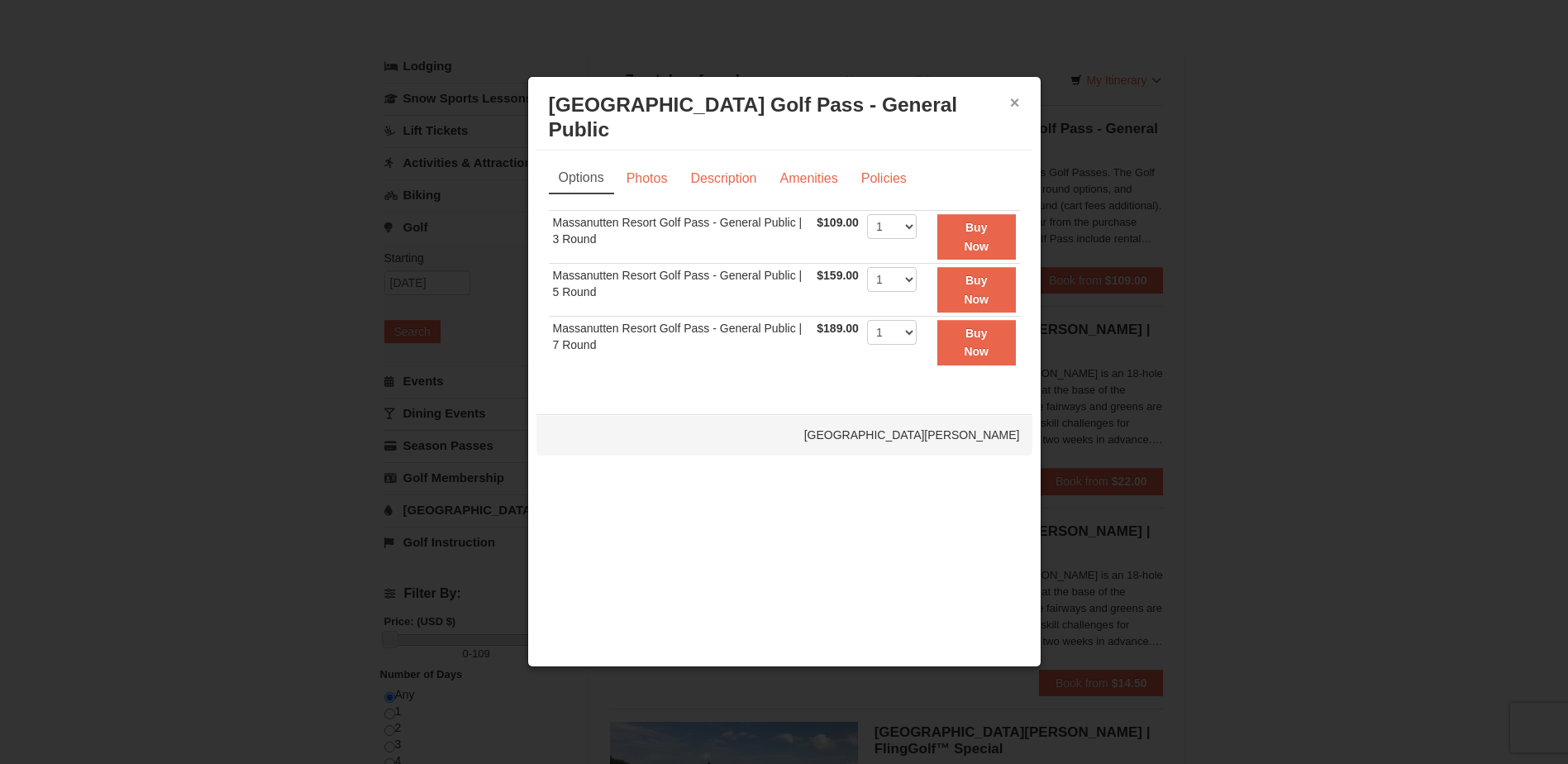
click at [1018, 104] on button "×" at bounding box center [1016, 102] width 10 height 16
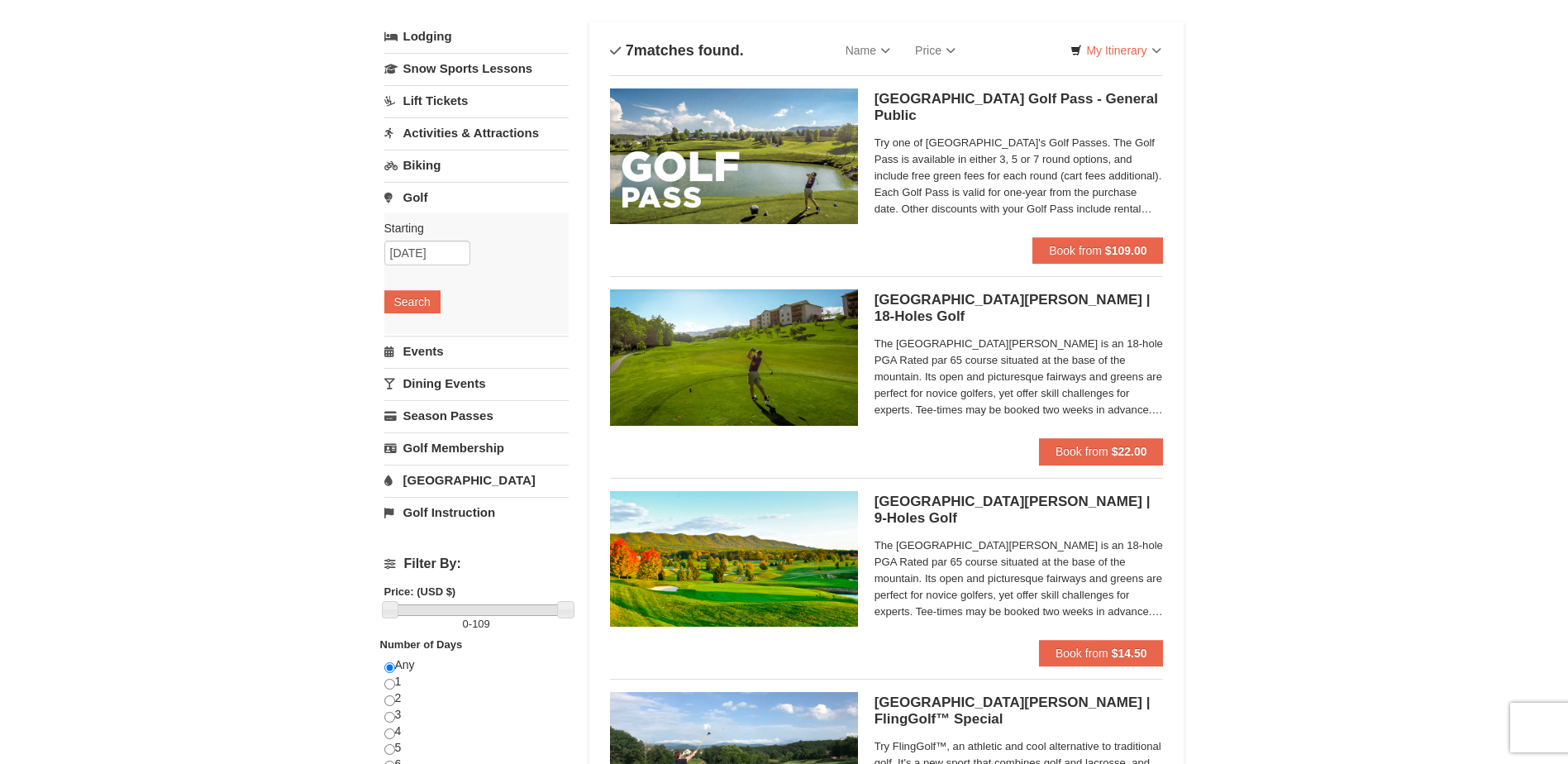
scroll to position [0, 0]
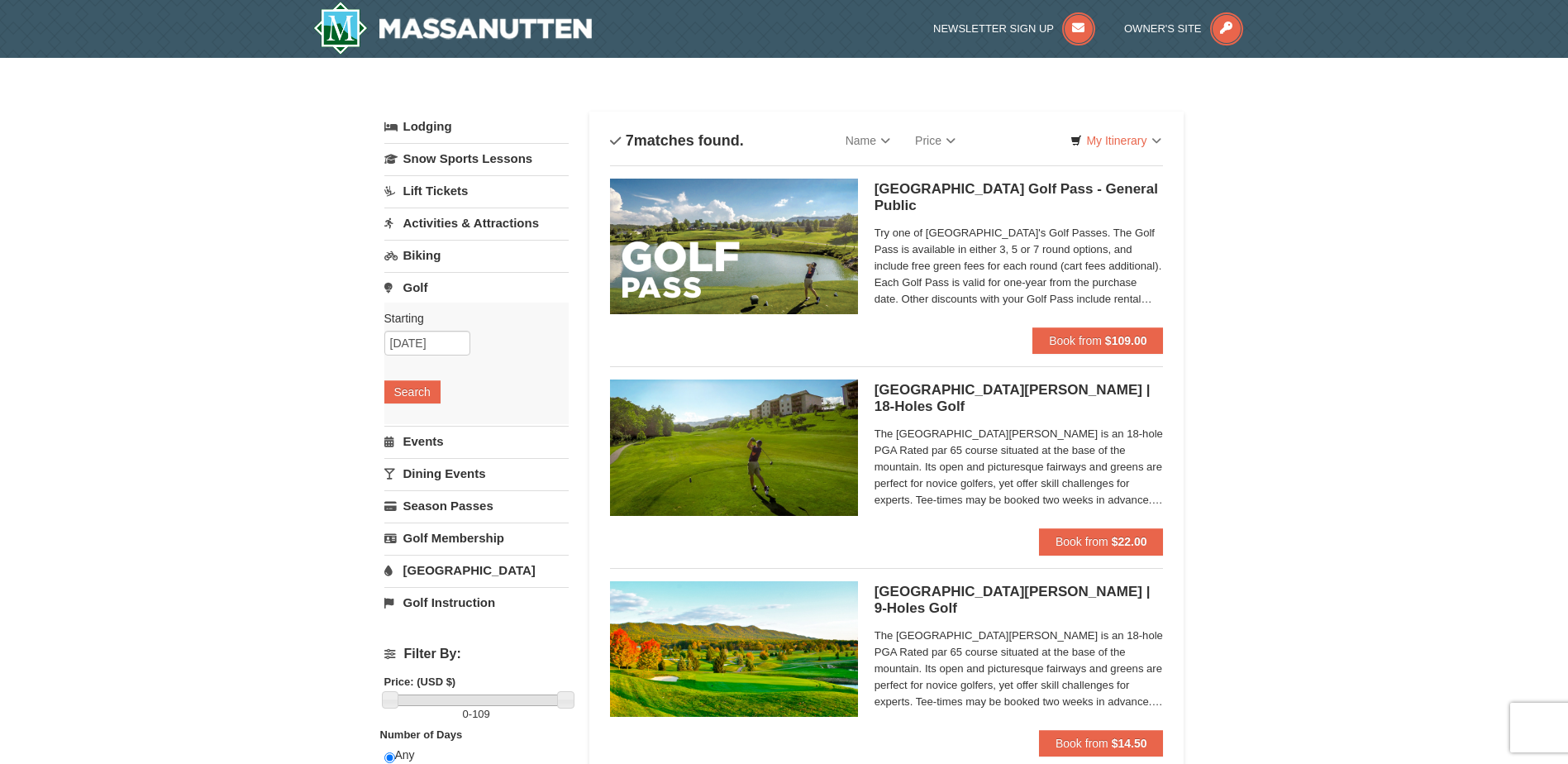
click at [447, 222] on link "Activities & Attractions" at bounding box center [477, 223] width 184 height 31
click at [404, 325] on button "Search" at bounding box center [412, 328] width 57 height 23
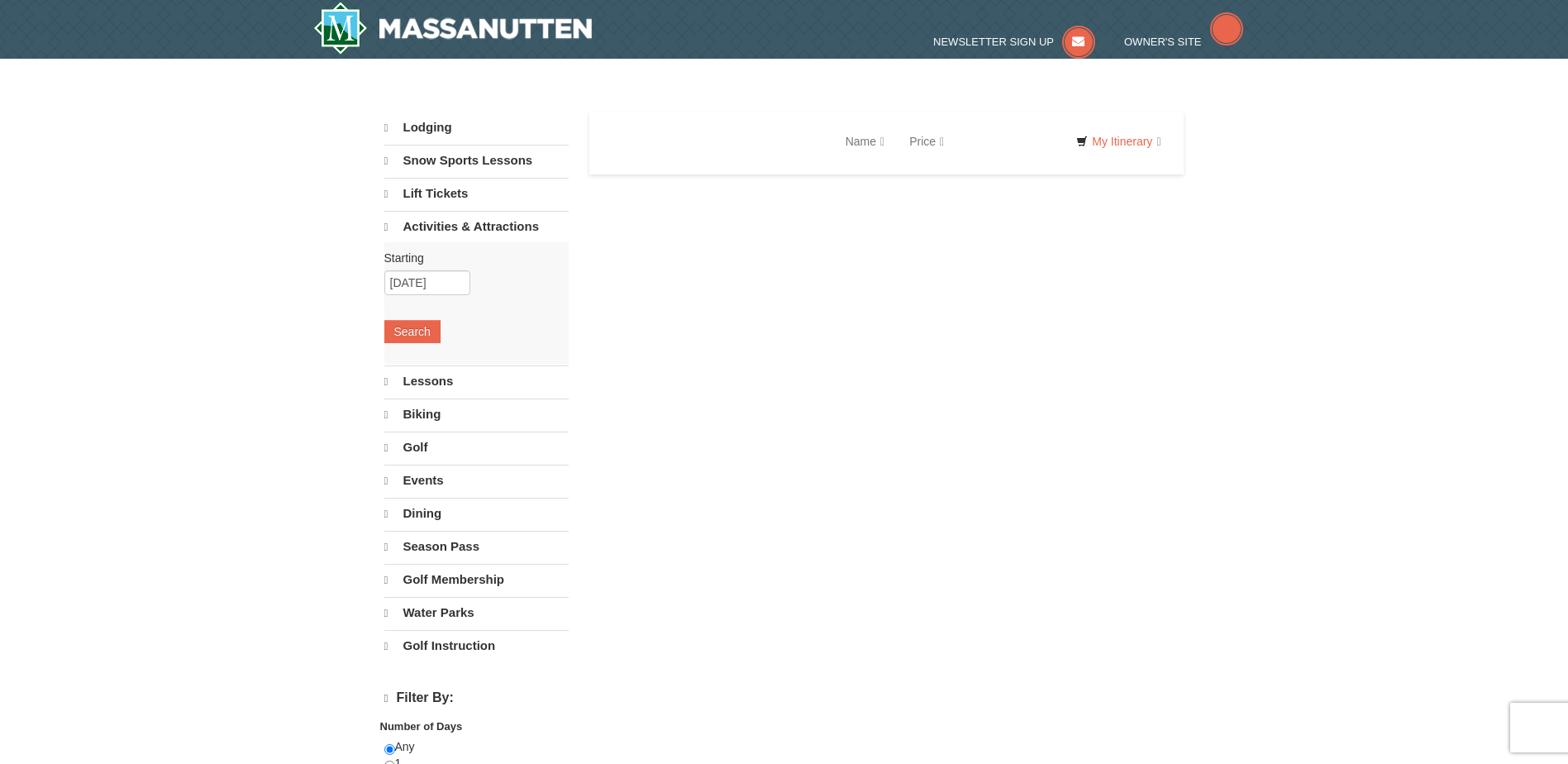
select select "9"
